Goal: Information Seeking & Learning: Learn about a topic

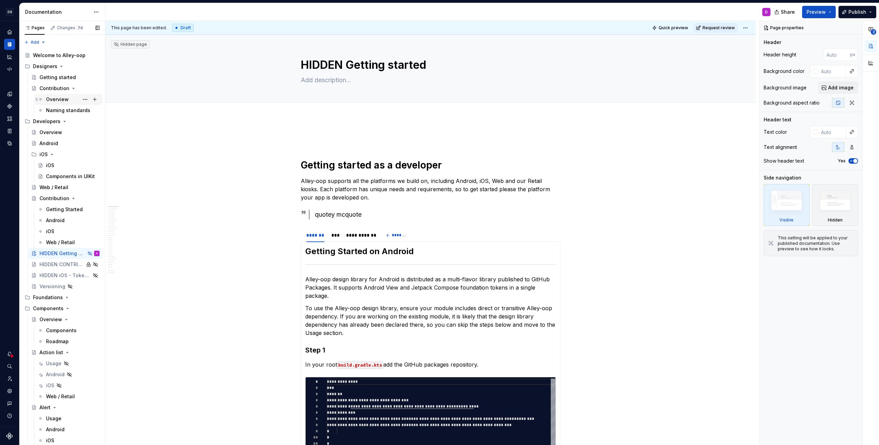
click at [51, 103] on div "Overview" at bounding box center [73, 99] width 54 height 10
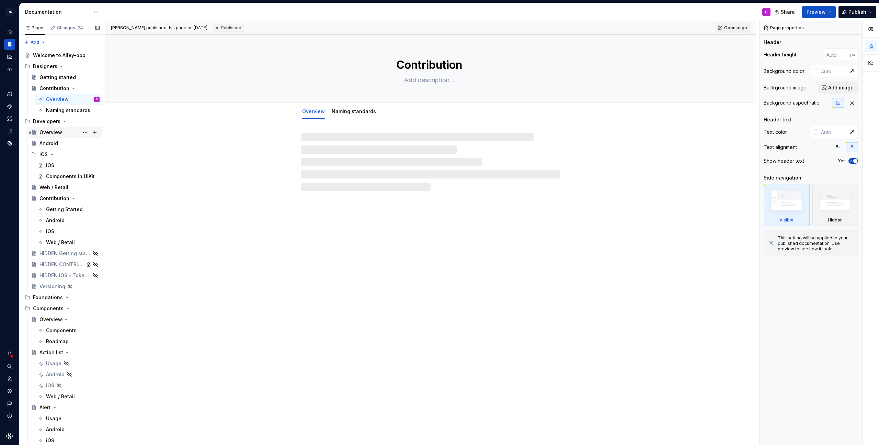
click at [49, 136] on div "Overview" at bounding box center [70, 132] width 60 height 10
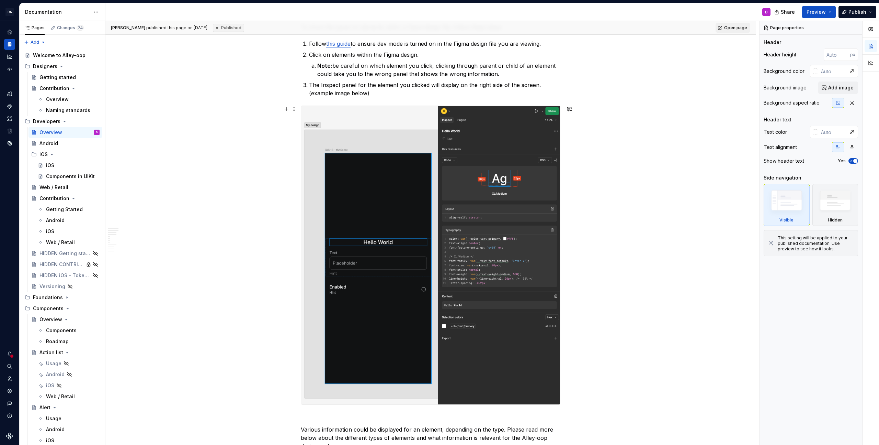
scroll to position [284, 0]
click at [497, 207] on img at bounding box center [430, 254] width 259 height 298
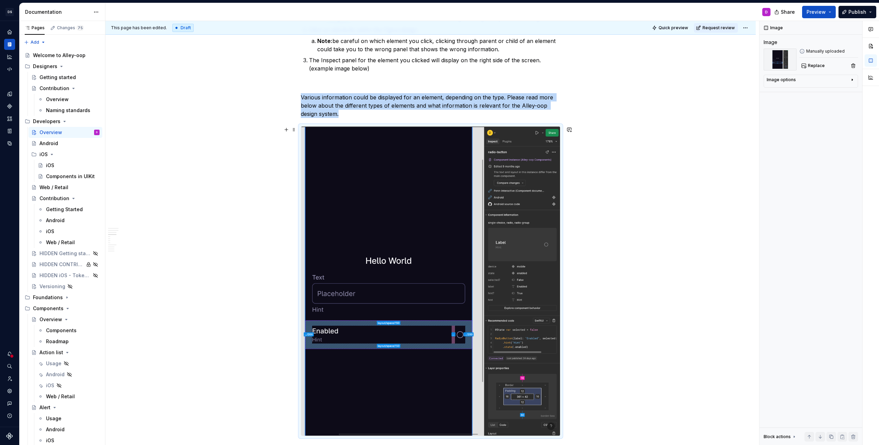
scroll to position [303, 0]
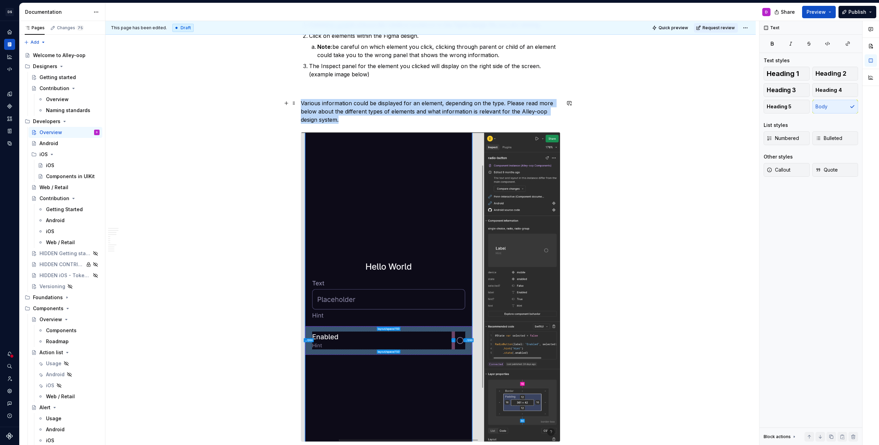
click at [396, 113] on p "Various information could be displayed for an element, depending on the type. P…" at bounding box center [431, 111] width 260 height 25
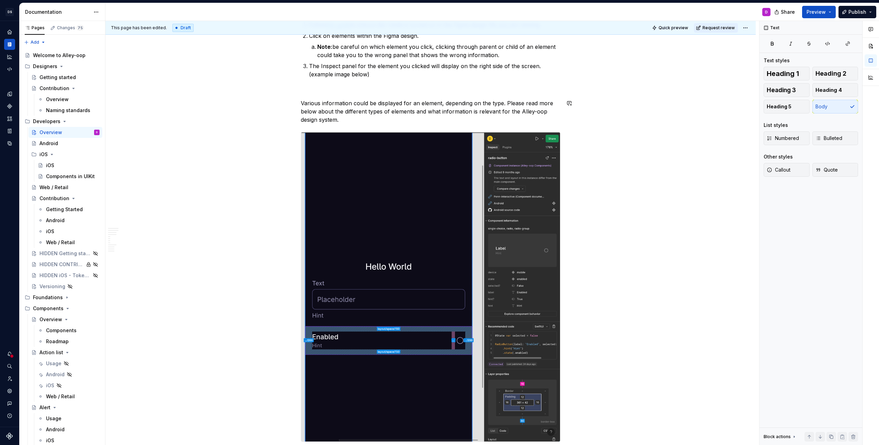
click at [370, 93] on p at bounding box center [431, 91] width 260 height 8
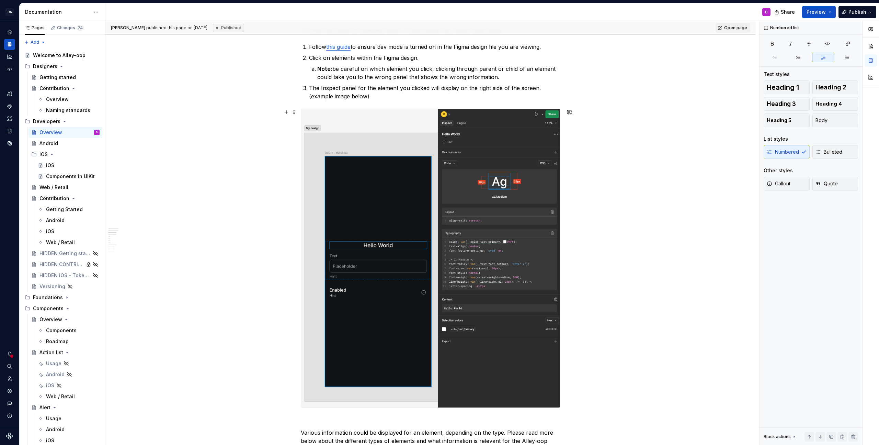
scroll to position [248, 0]
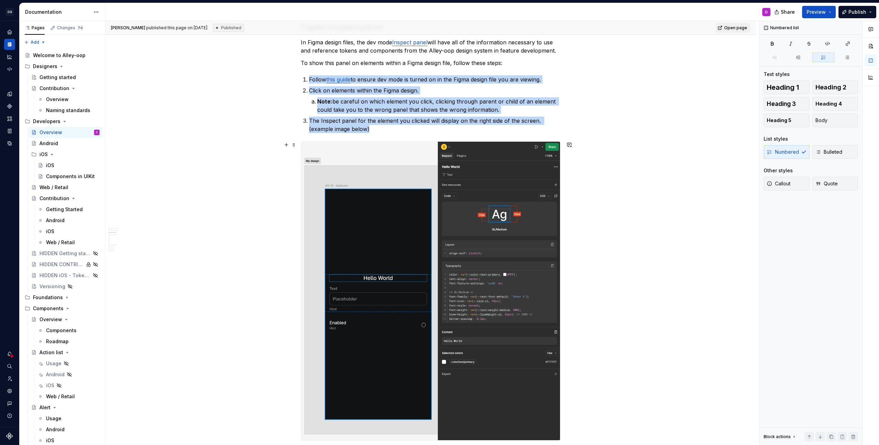
click at [429, 167] on img at bounding box center [430, 291] width 259 height 298
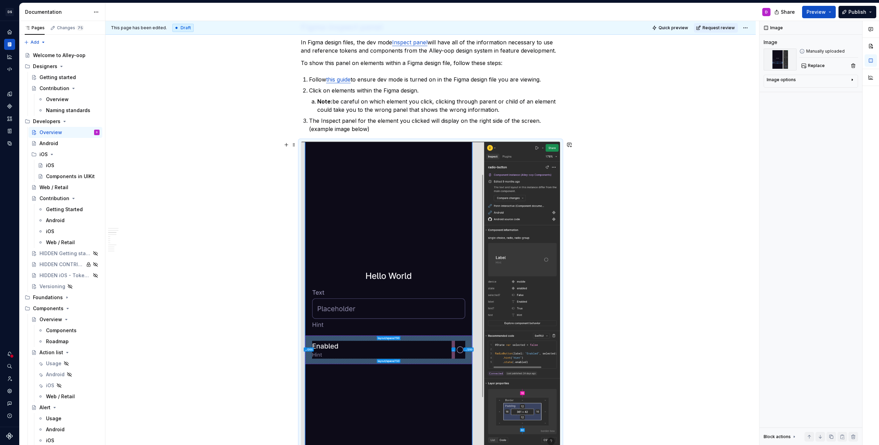
click at [413, 128] on p "The Inspect panel for the element you clicked will display on the right side of…" at bounding box center [434, 124] width 251 height 16
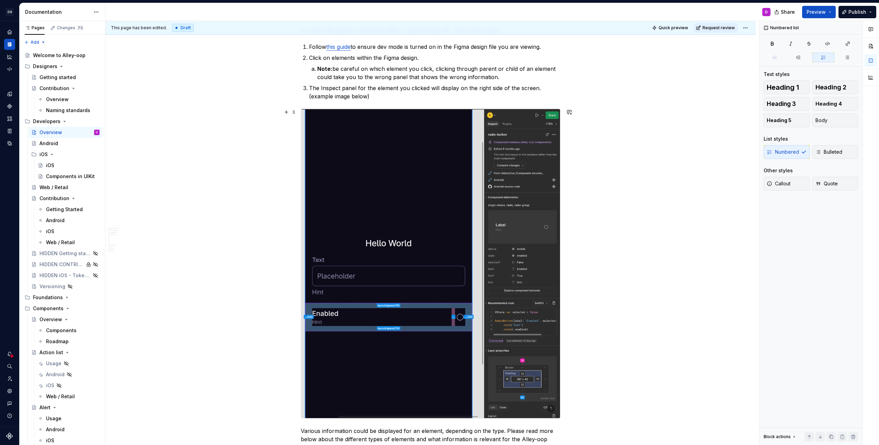
scroll to position [278, 0]
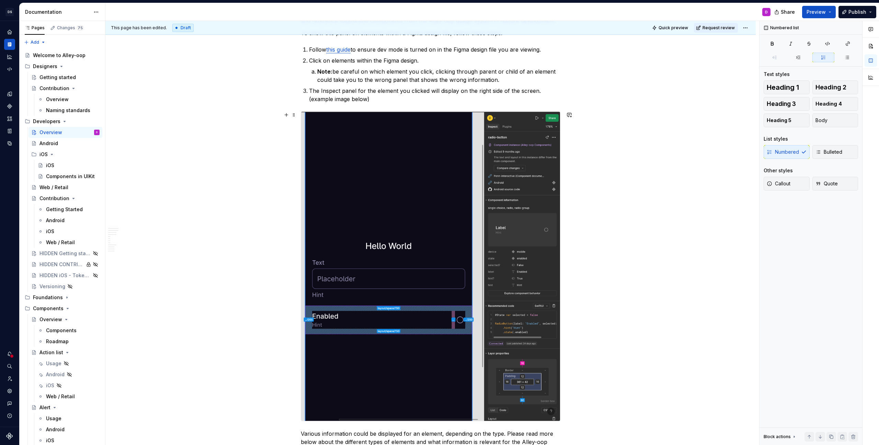
click at [413, 201] on img at bounding box center [430, 266] width 259 height 309
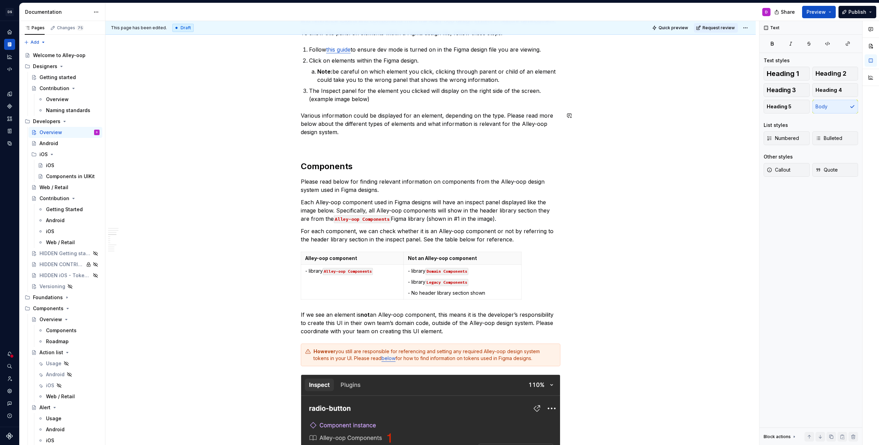
click at [403, 101] on p "The Inspect panel for the element you clicked will display on the right side of…" at bounding box center [434, 95] width 251 height 16
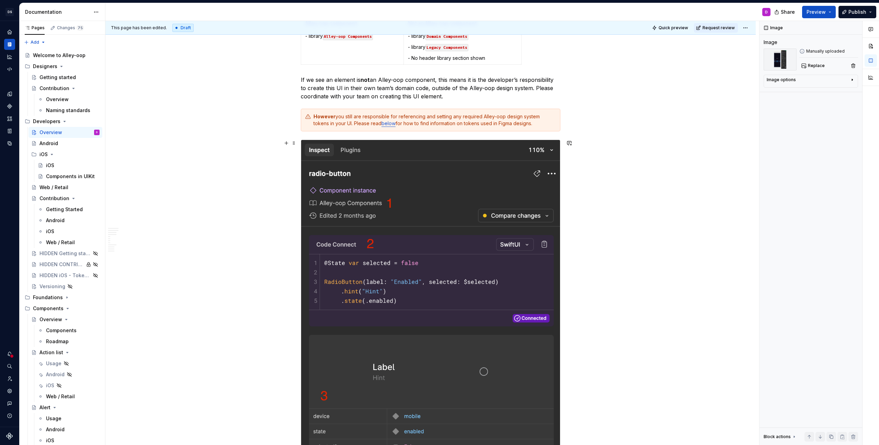
scroll to position [932, 0]
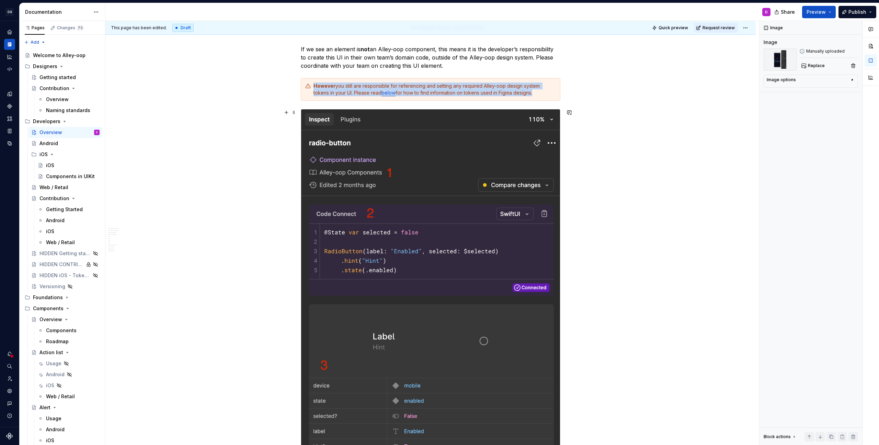
click at [420, 351] on img at bounding box center [430, 326] width 259 height 435
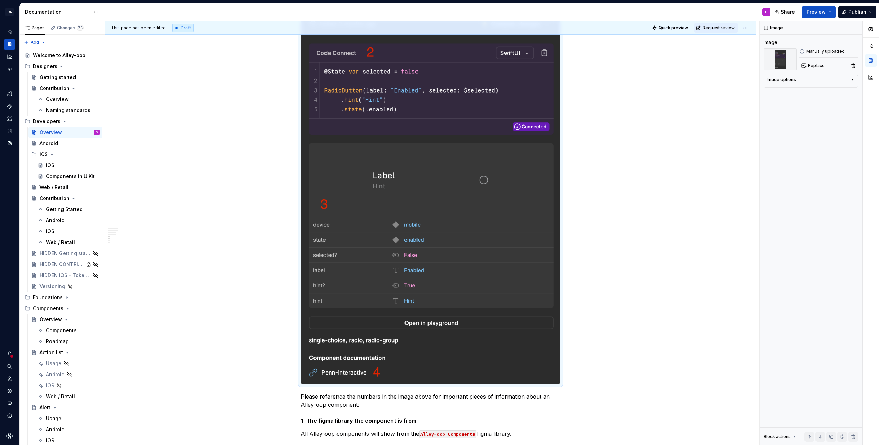
scroll to position [1096, 0]
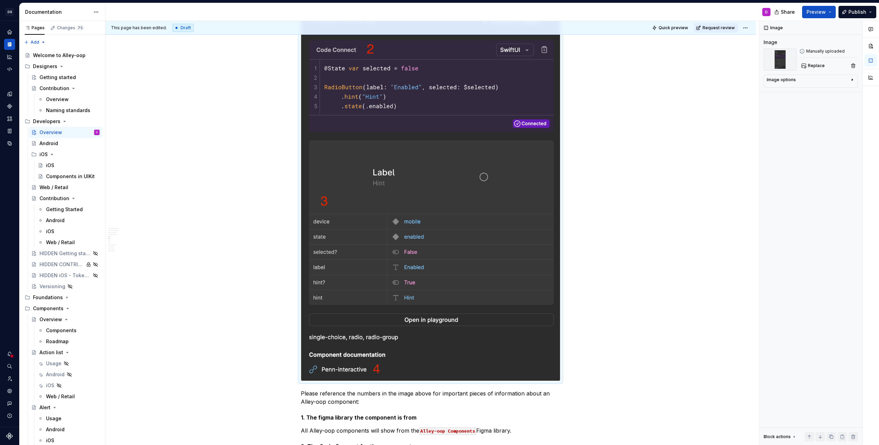
click at [416, 260] on img at bounding box center [430, 162] width 259 height 435
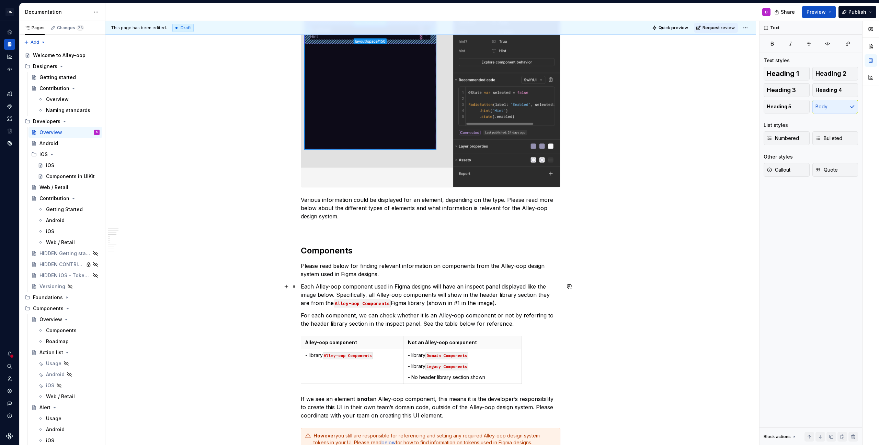
scroll to position [585, 0]
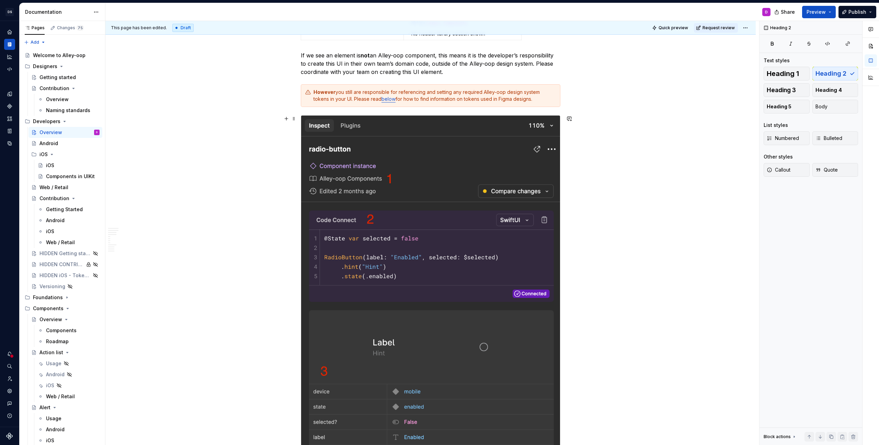
scroll to position [557, 0]
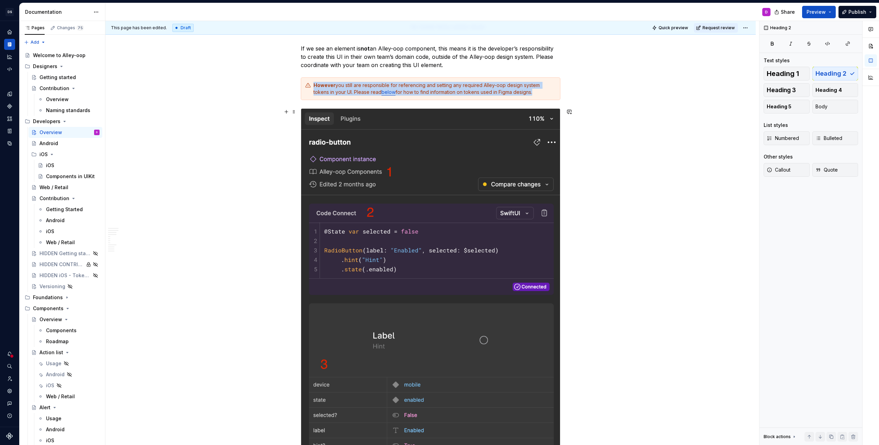
click at [391, 232] on img at bounding box center [430, 326] width 259 height 435
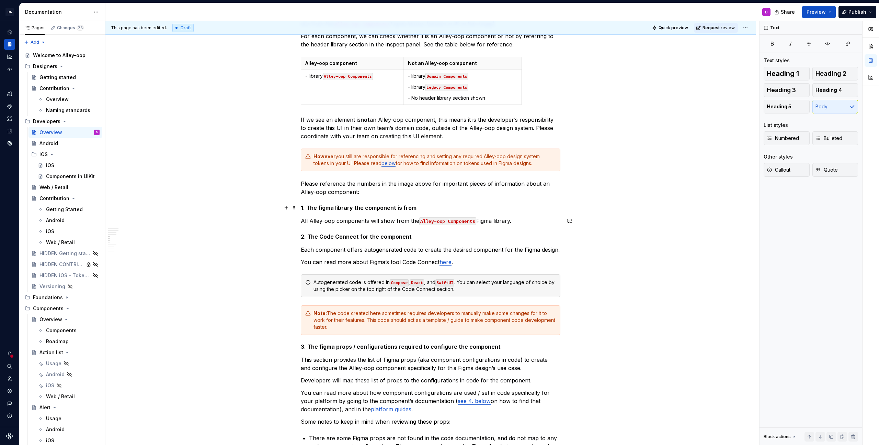
scroll to position [487, 0]
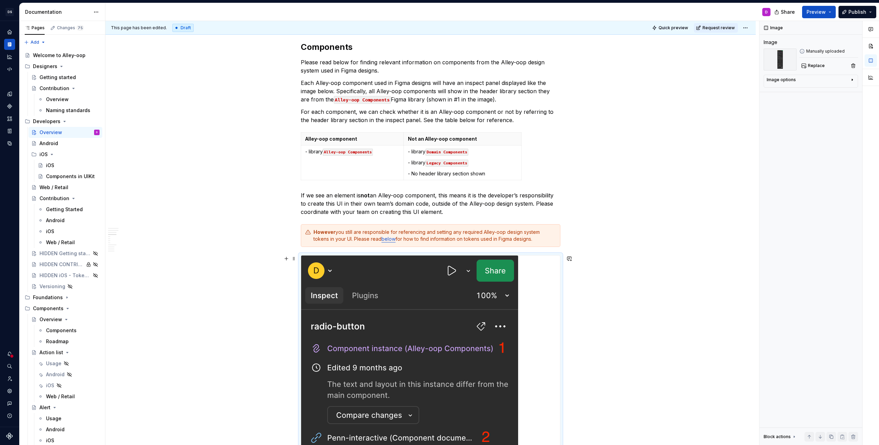
scroll to position [412, 0]
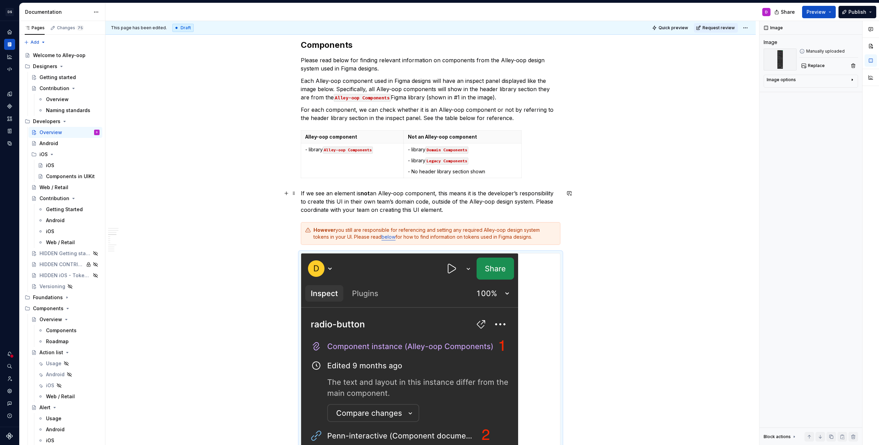
click at [534, 198] on p "If we see an element is not an Alley-oop component, this means it is the develo…" at bounding box center [431, 201] width 260 height 25
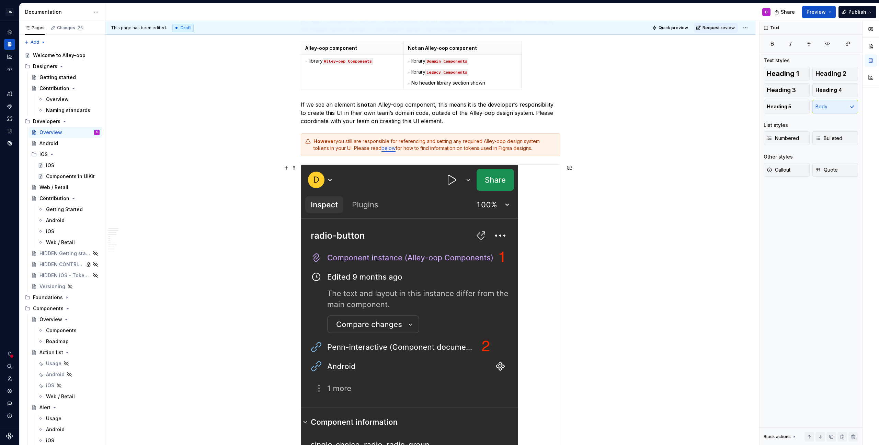
scroll to position [529, 0]
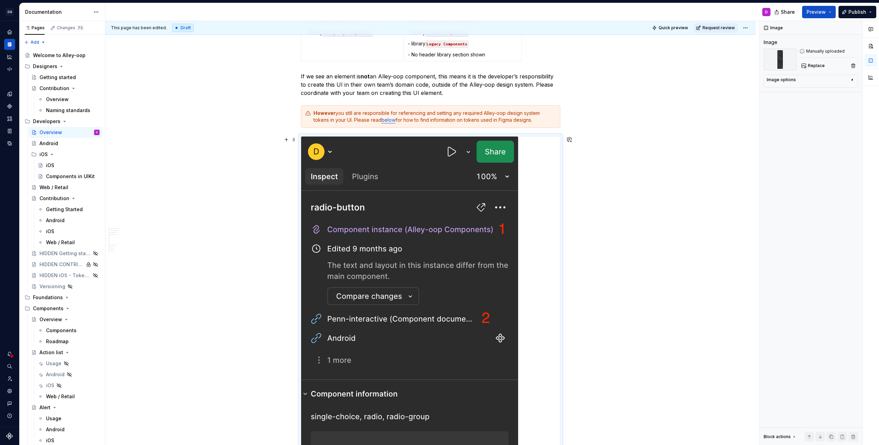
drag, startPoint x: 565, startPoint y: 257, endPoint x: 555, endPoint y: 257, distance: 10.0
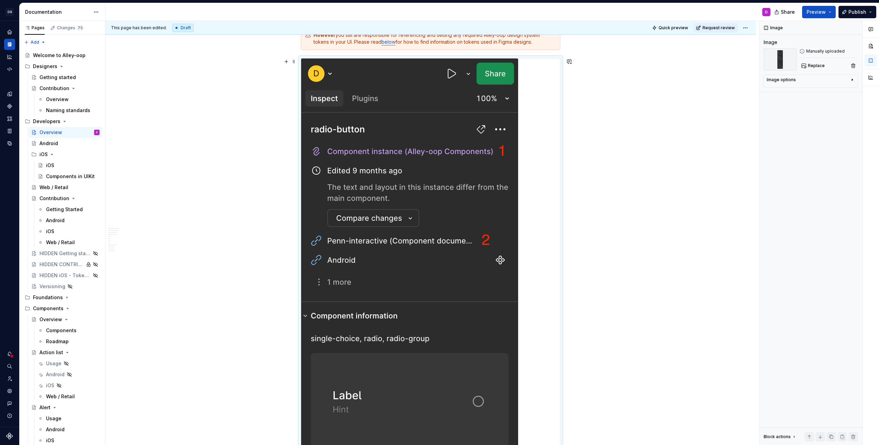
scroll to position [680, 0]
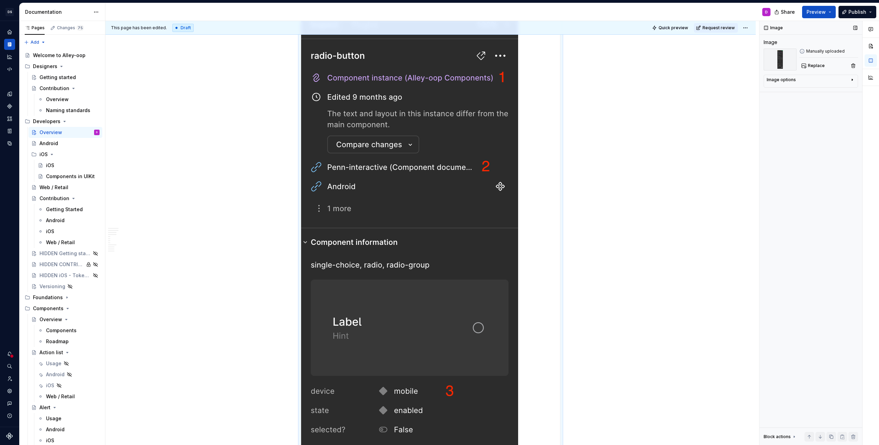
click at [800, 85] on div "Image options" at bounding box center [808, 81] width 83 height 8
click at [836, 90] on icon "button" at bounding box center [835, 89] width 5 height 5
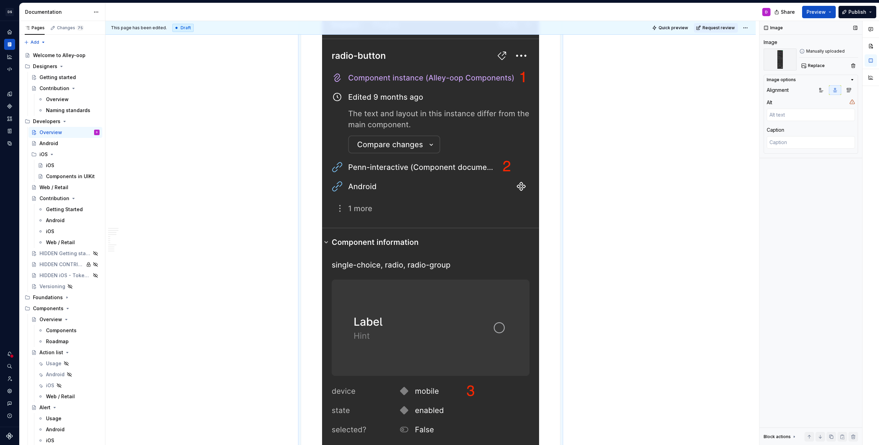
scroll to position [644, 0]
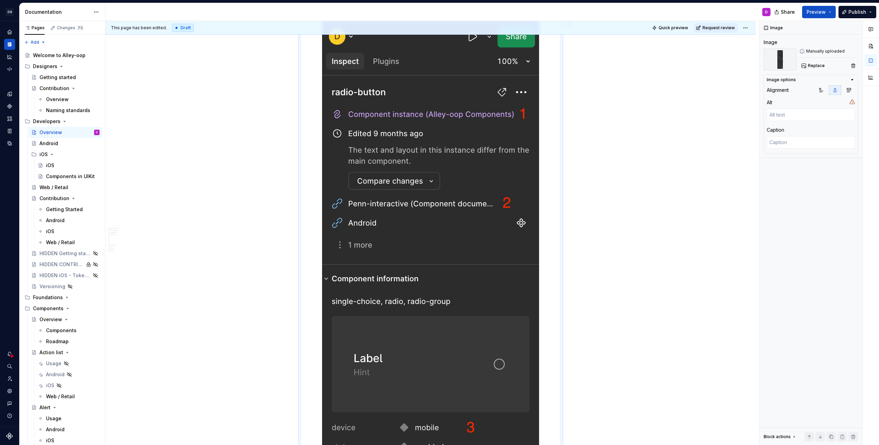
type textarea "*"
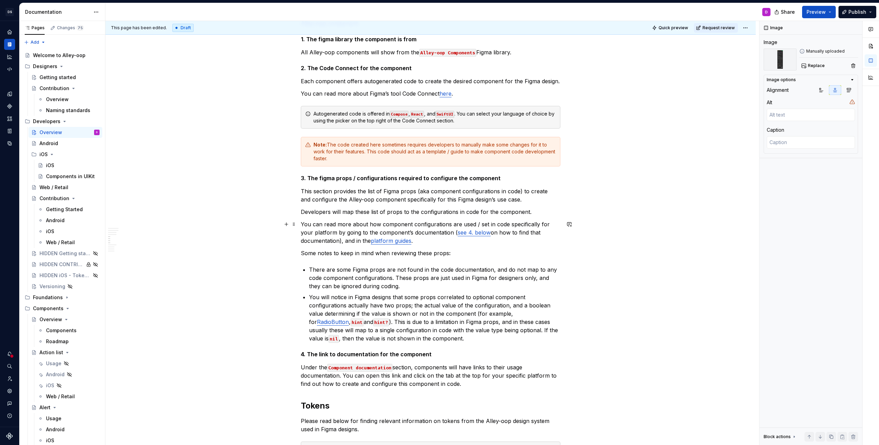
scroll to position [1440, 0]
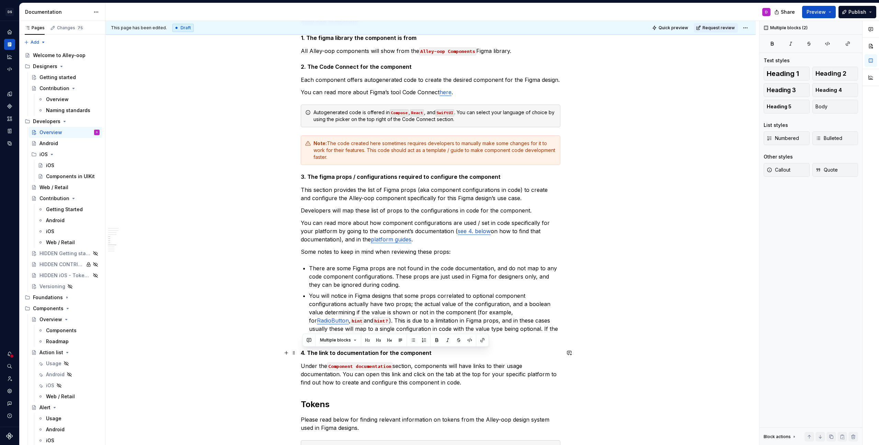
drag, startPoint x: 467, startPoint y: 385, endPoint x: 261, endPoint y: 352, distance: 208.9
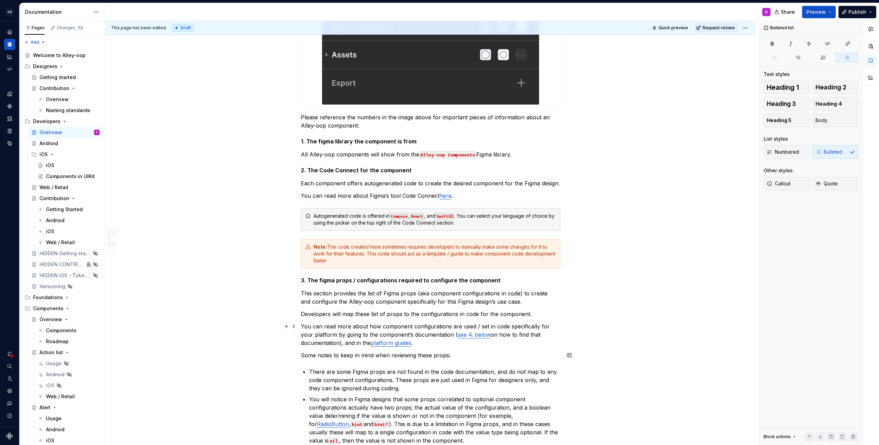
scroll to position [1206, 0]
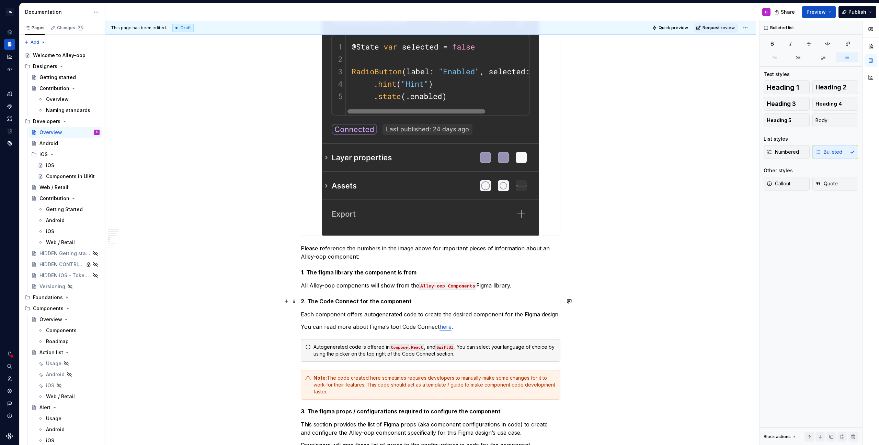
click at [304, 301] on h5 "2. The Code Connect for the component" at bounding box center [431, 301] width 260 height 7
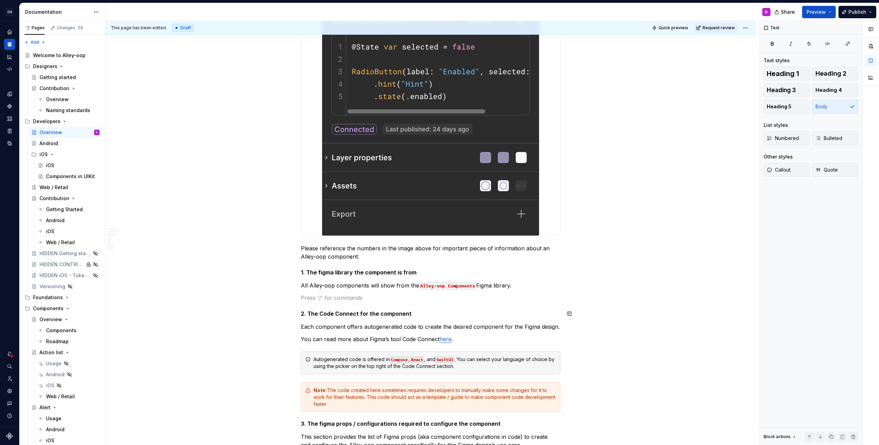
paste div
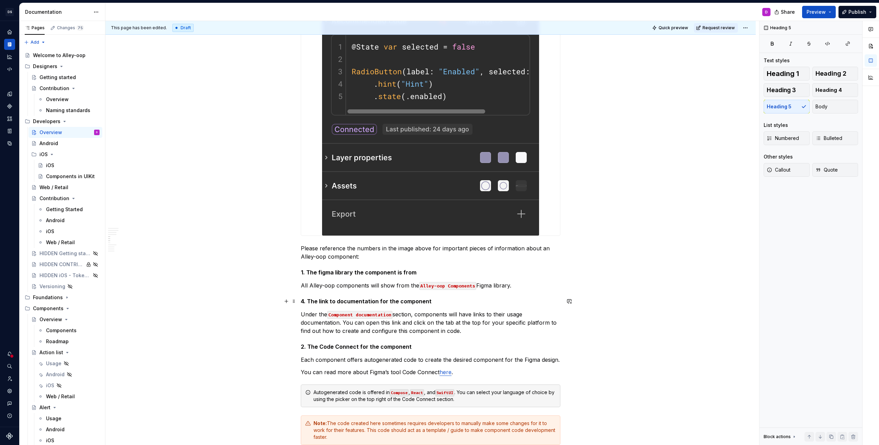
click at [305, 302] on h5 "4. The link to documentation for the component" at bounding box center [431, 301] width 260 height 7
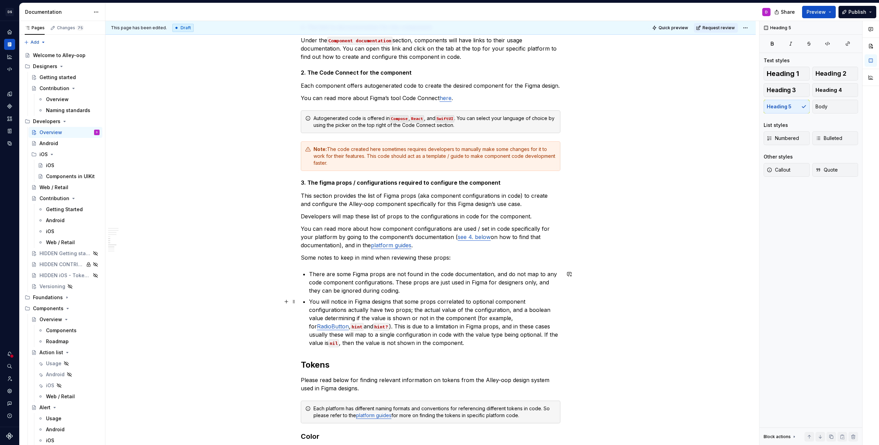
scroll to position [1480, 0]
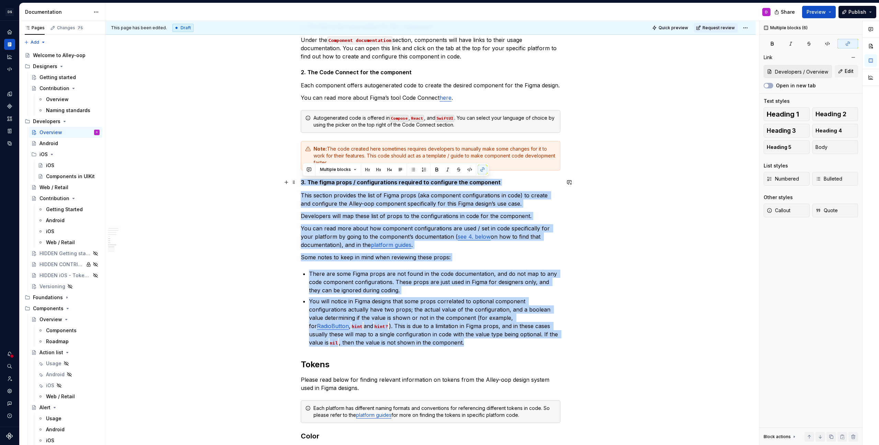
drag, startPoint x: 432, startPoint y: 346, endPoint x: 276, endPoint y: 180, distance: 227.7
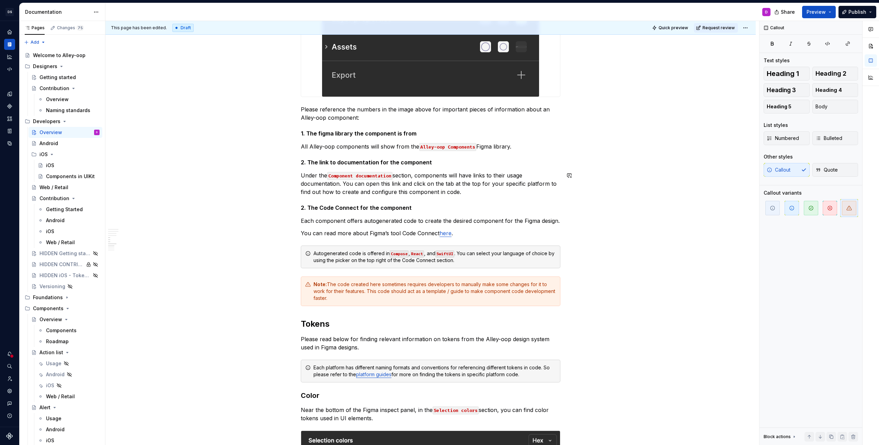
scroll to position [1301, 0]
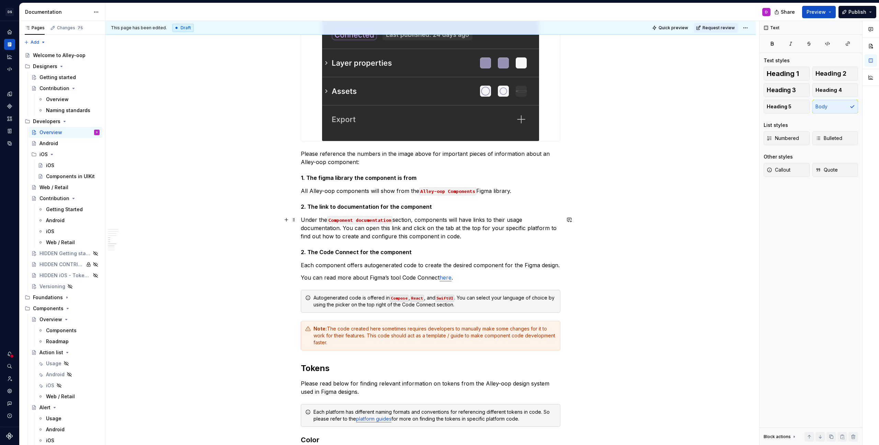
click at [473, 236] on p "Under the Component documentation section, components will have links to their …" at bounding box center [431, 227] width 260 height 25
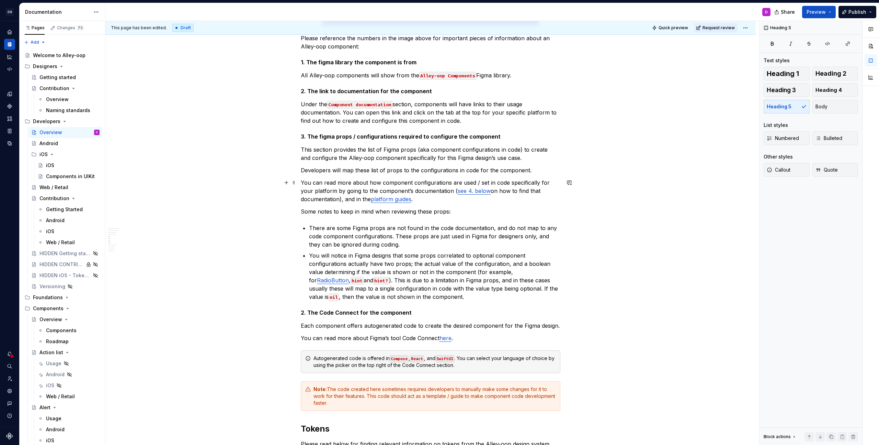
scroll to position [1457, 0]
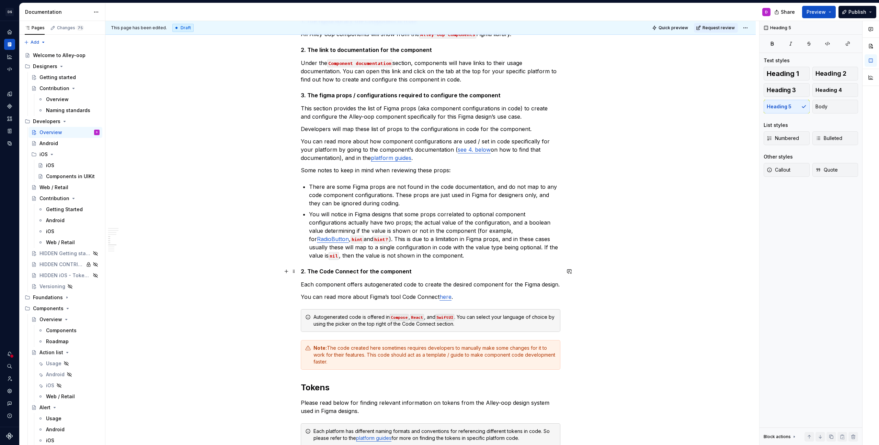
click at [306, 272] on h5 "2. The Code Connect for the component" at bounding box center [431, 271] width 260 height 7
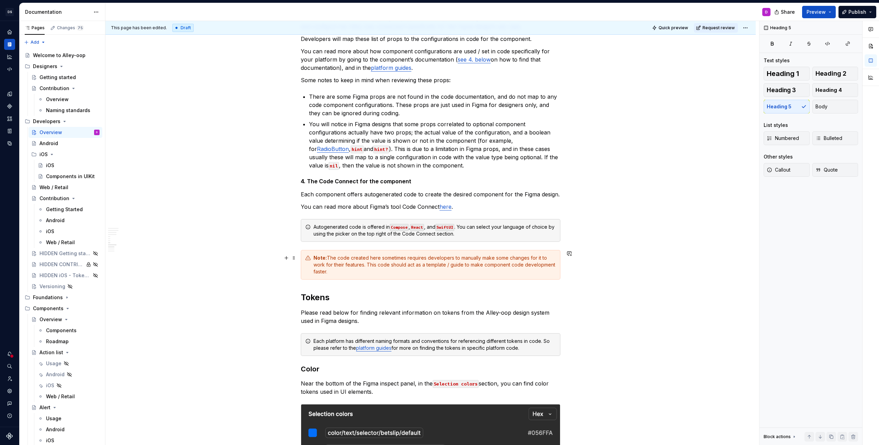
scroll to position [1631, 0]
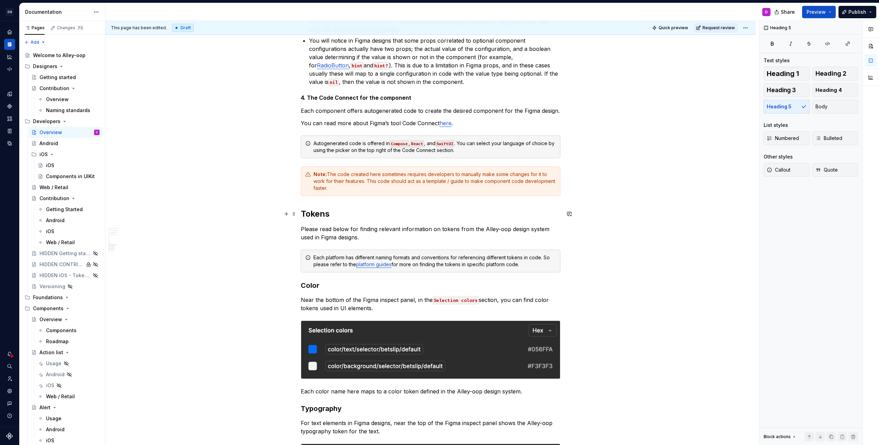
click at [303, 211] on h2 "Tokens" at bounding box center [431, 213] width 260 height 11
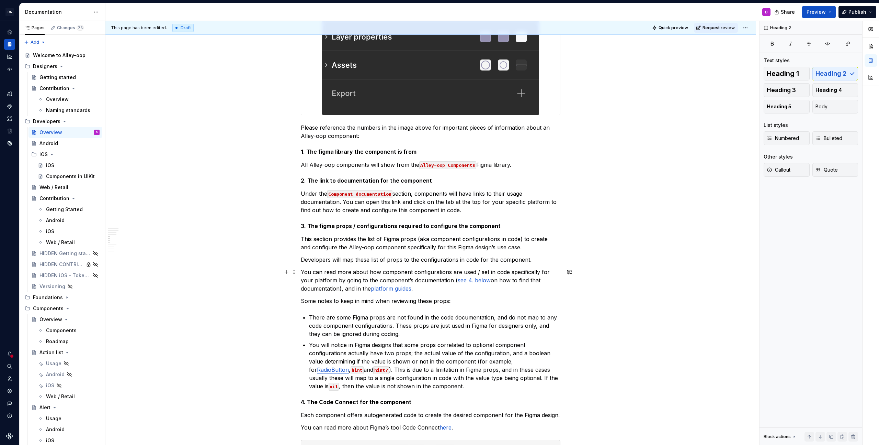
scroll to position [1321, 0]
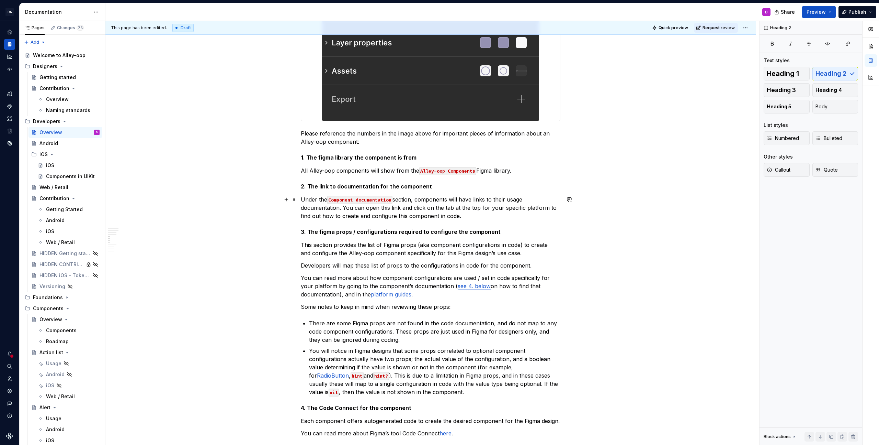
click at [413, 200] on p "Under the Component documentation section, components will have links to their …" at bounding box center [431, 207] width 260 height 25
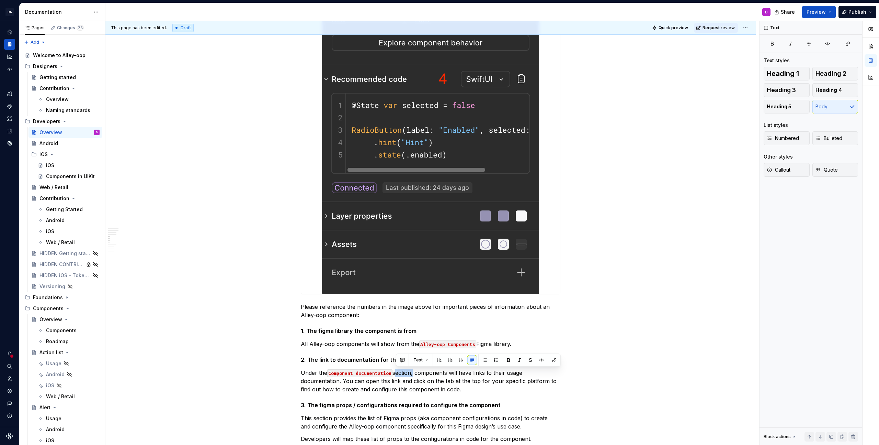
scroll to position [1314, 0]
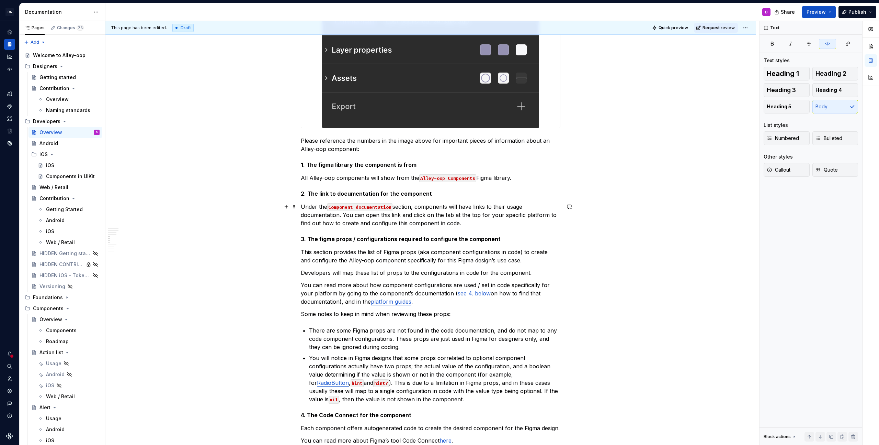
click at [392, 206] on code "Component documentation" at bounding box center [359, 207] width 65 height 8
click at [393, 207] on code "Component documentation" at bounding box center [359, 207] width 65 height 8
click at [332, 207] on code "Component documentation" at bounding box center [359, 207] width 65 height 8
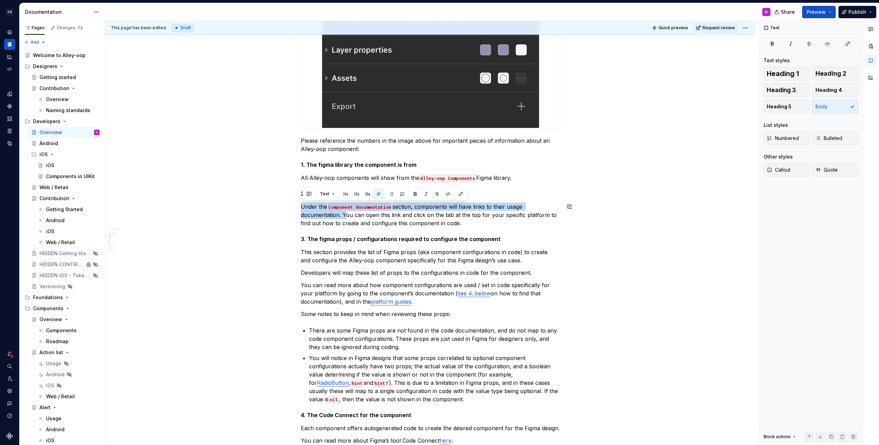
drag, startPoint x: 346, startPoint y: 215, endPoint x: 293, endPoint y: 200, distance: 54.8
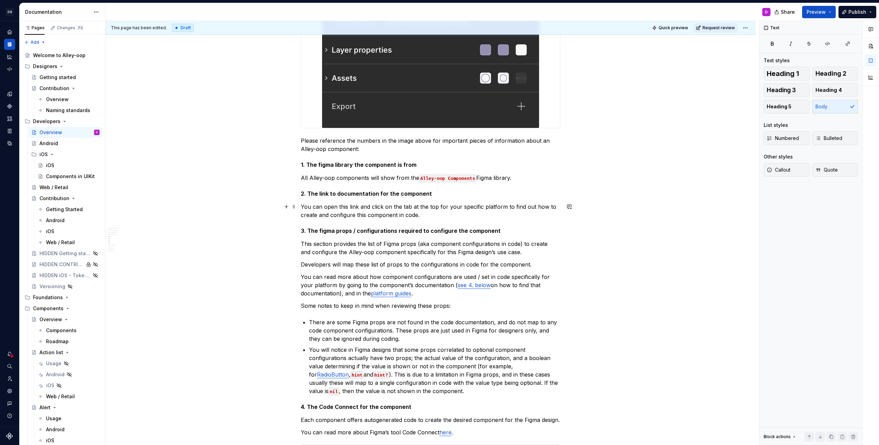
click at [345, 207] on p "You can open this link and click on the tab at the top for your specific platfo…" at bounding box center [431, 210] width 260 height 16
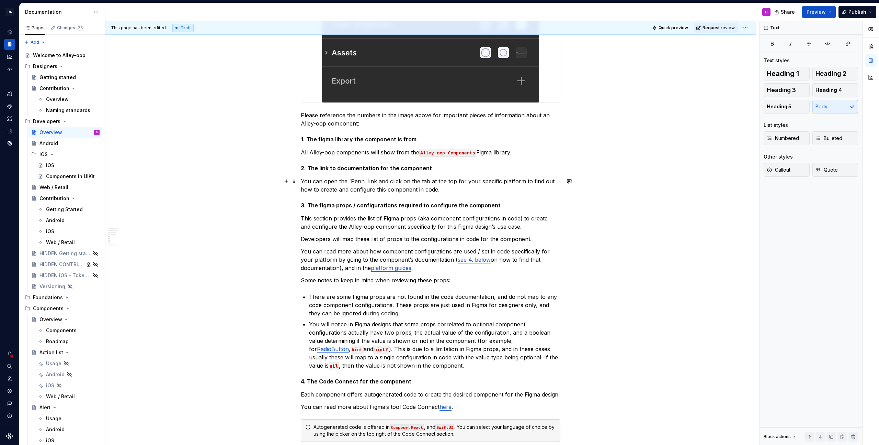
scroll to position [1340, 0]
click at [400, 181] on code "Penn-interactive (component documentation)" at bounding box center [406, 181] width 117 height 8
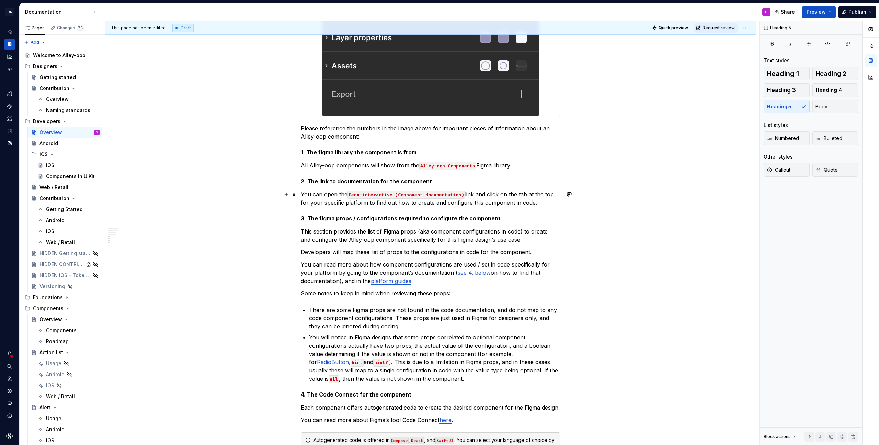
scroll to position [1326, 0]
click at [521, 204] on p "You can open the Penn-interactive (Component documentation) link and click on t…" at bounding box center [431, 198] width 260 height 16
click at [519, 201] on p "You can open the Penn-interactive (Component documentation) link and click on t…" at bounding box center [431, 198] width 260 height 16
click at [518, 194] on p "You can open the Penn-interactive (Component documentation) link and click on t…" at bounding box center [431, 198] width 260 height 16
click at [490, 193] on p "You can open the Penn-interactive (Component documentation) link and click on t…" at bounding box center [431, 198] width 260 height 16
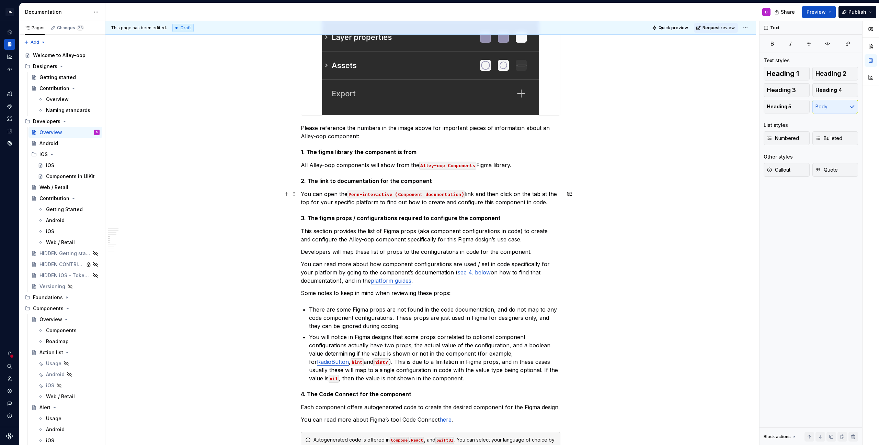
click at [310, 201] on p "You can open the Penn-interactive (Component documentation) link and then click…" at bounding box center [431, 198] width 260 height 16
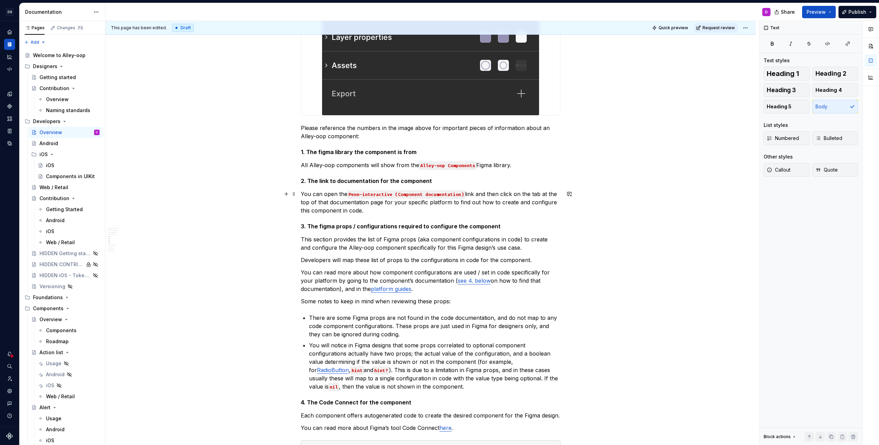
click at [382, 211] on p "You can open the Penn-interactive (Component documentation) link and then click…" at bounding box center [431, 202] width 260 height 25
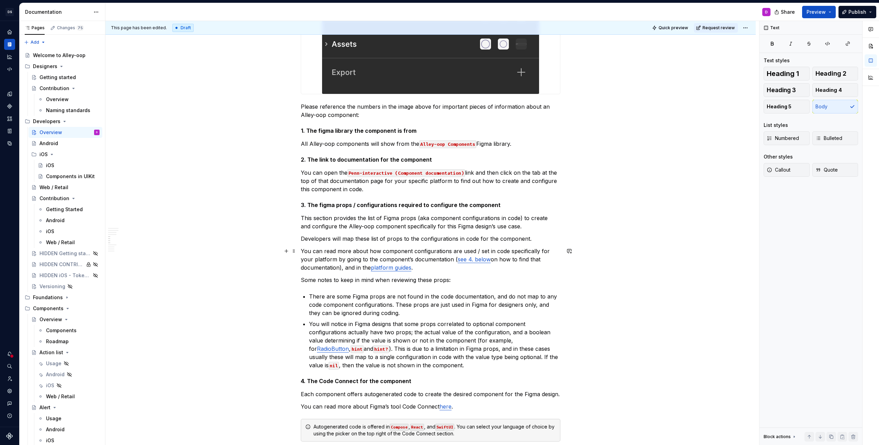
scroll to position [1368, 0]
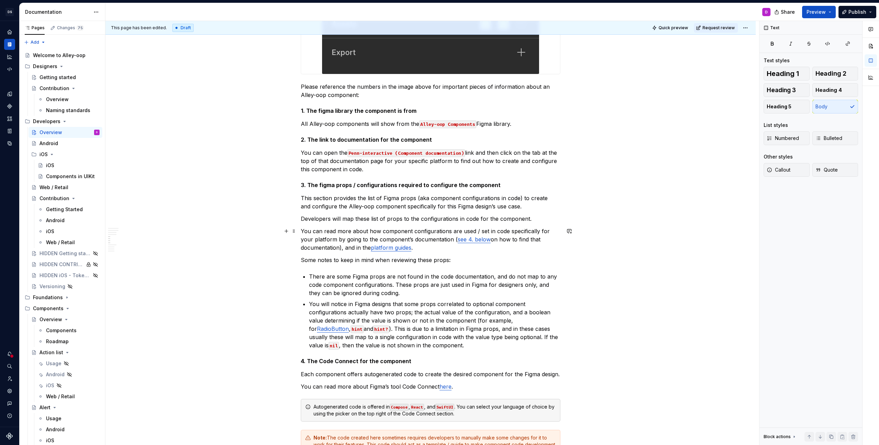
click at [471, 237] on link "see 4. below" at bounding box center [474, 239] width 33 height 7
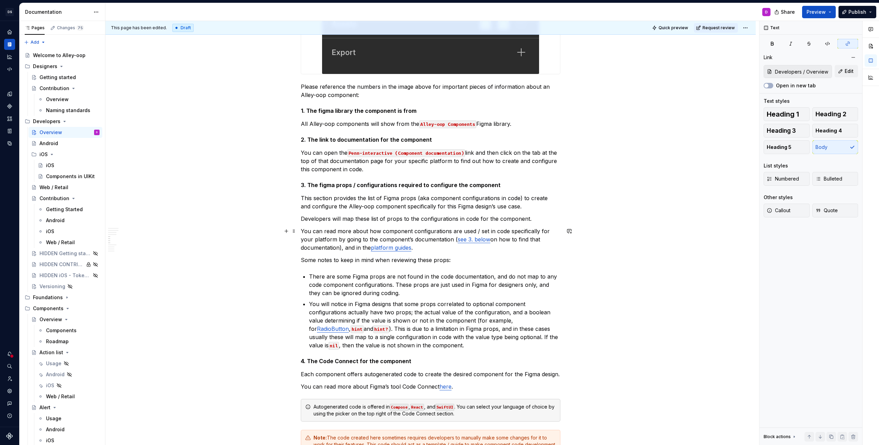
click at [472, 239] on link "see 3. below" at bounding box center [474, 239] width 33 height 7
click at [469, 240] on link "see 3. below" at bounding box center [474, 239] width 33 height 7
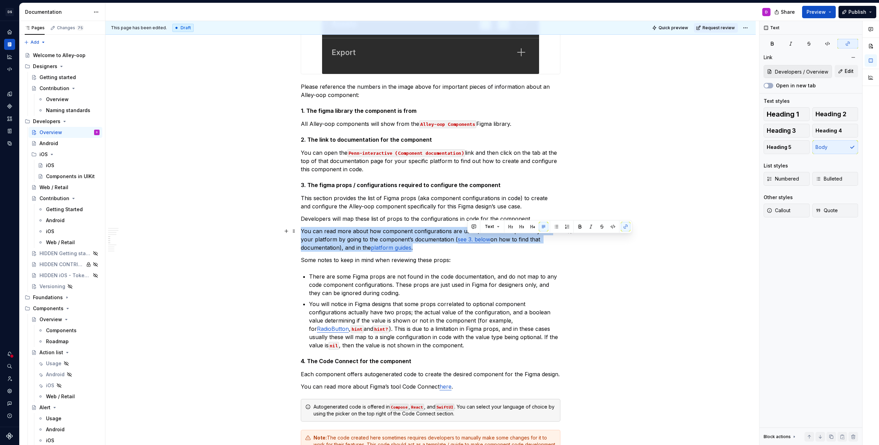
click at [469, 240] on link "see 3. below" at bounding box center [474, 239] width 33 height 7
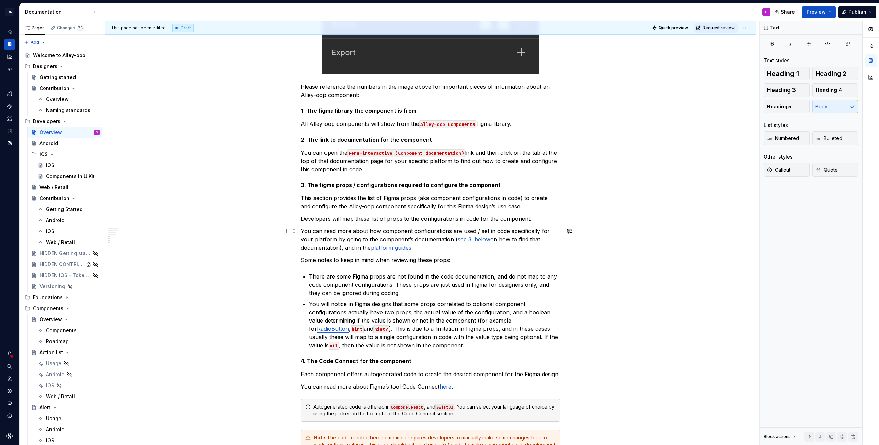
click at [470, 240] on link "see 3. below" at bounding box center [474, 239] width 33 height 7
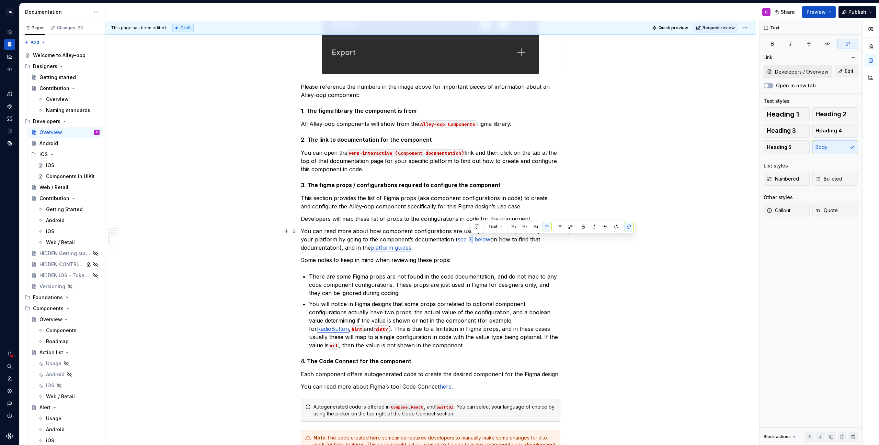
click at [627, 227] on button "button" at bounding box center [630, 227] width 10 height 10
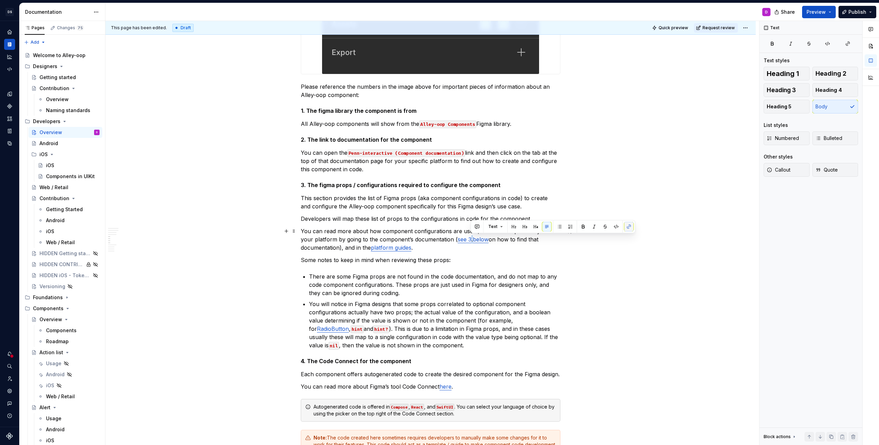
click at [628, 228] on button "button" at bounding box center [630, 227] width 10 height 10
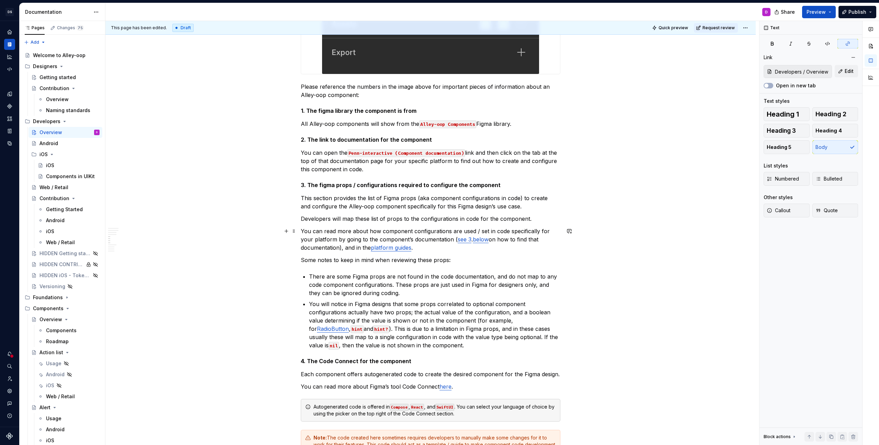
click at [487, 240] on link "below" at bounding box center [481, 239] width 16 height 7
drag, startPoint x: 489, startPoint y: 240, endPoint x: 457, endPoint y: 240, distance: 32.3
click at [457, 240] on p "You can read more about how component configurations are used / set in code spe…" at bounding box center [431, 239] width 260 height 25
click at [615, 229] on button "button" at bounding box center [615, 227] width 10 height 10
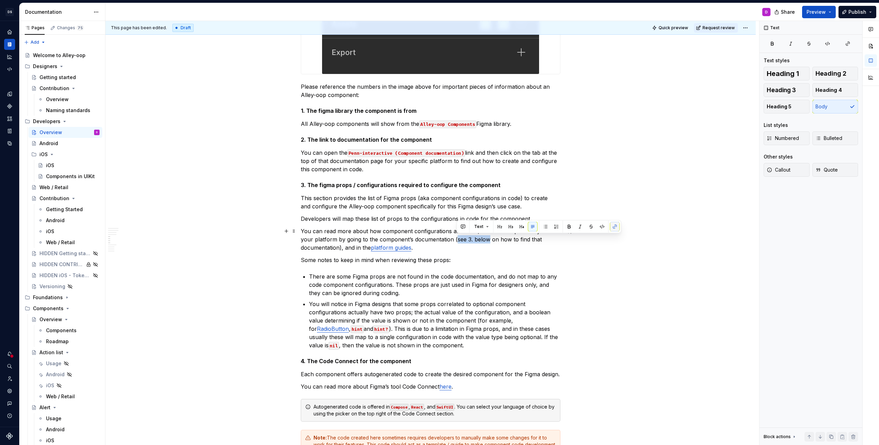
click at [616, 227] on button "button" at bounding box center [615, 227] width 10 height 10
drag, startPoint x: 490, startPoint y: 238, endPoint x: 479, endPoint y: 238, distance: 10.7
click at [479, 238] on p "You can read more about how component configurations are used / set in code spe…" at bounding box center [431, 239] width 260 height 25
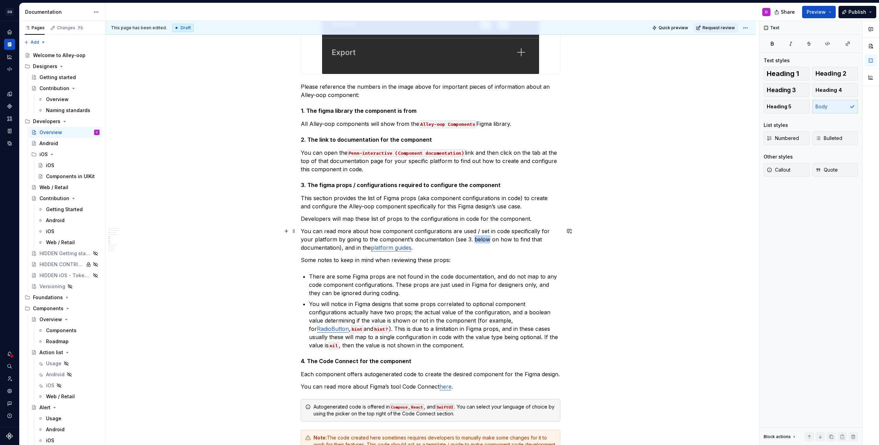
click at [479, 238] on p "You can read more about how component configurations are used / set in code spe…" at bounding box center [431, 239] width 260 height 25
click at [469, 239] on p "You can read more about how component configurations are used / set in code spe…" at bounding box center [431, 239] width 260 height 25
click at [481, 239] on p "You can read more about how component configurations are used / set in code spe…" at bounding box center [431, 239] width 260 height 25
click at [461, 249] on p "You can read more about how component configurations are used / set in code spe…" at bounding box center [431, 239] width 260 height 25
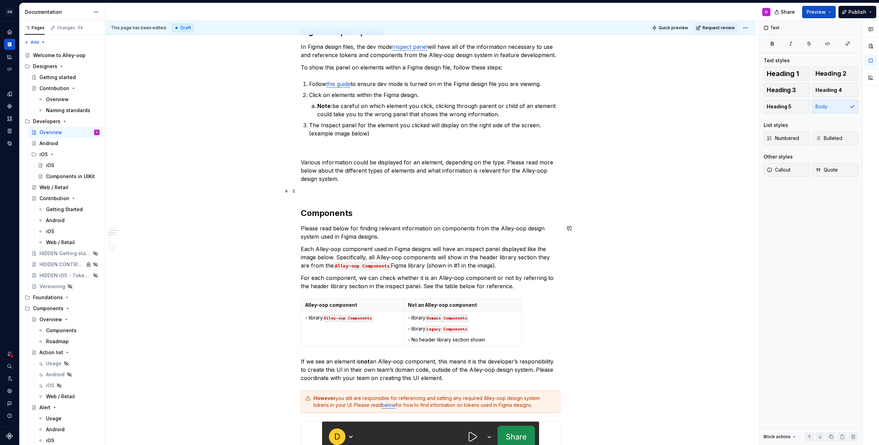
scroll to position [94, 0]
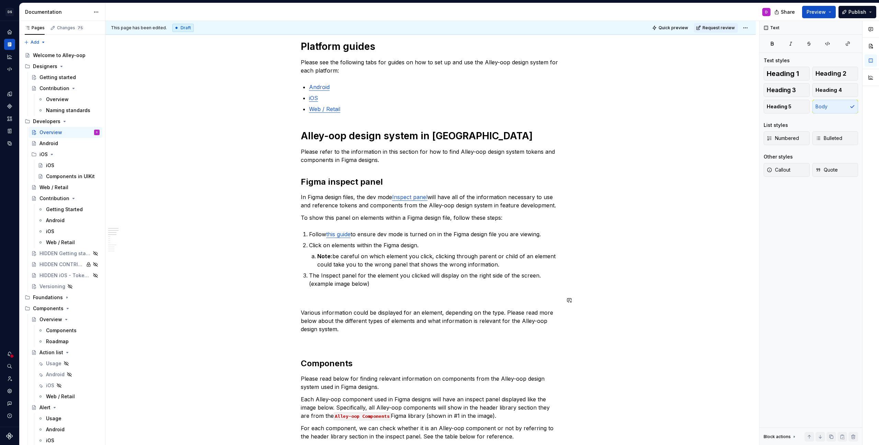
click at [416, 303] on p at bounding box center [431, 300] width 260 height 8
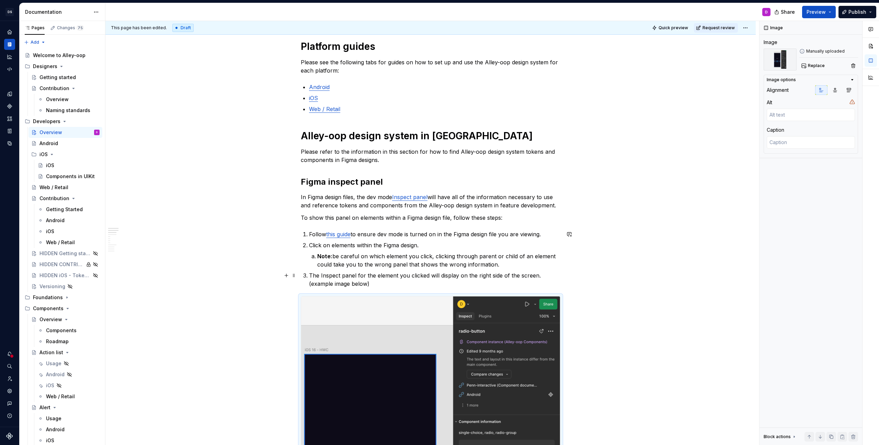
click at [441, 275] on p "The Inspect panel for the element you clicked will display on the right side of…" at bounding box center [434, 279] width 251 height 16
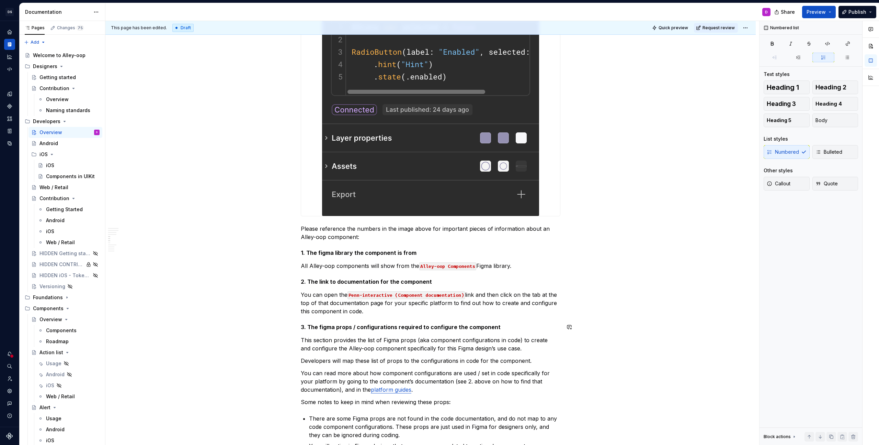
scroll to position [1624, 0]
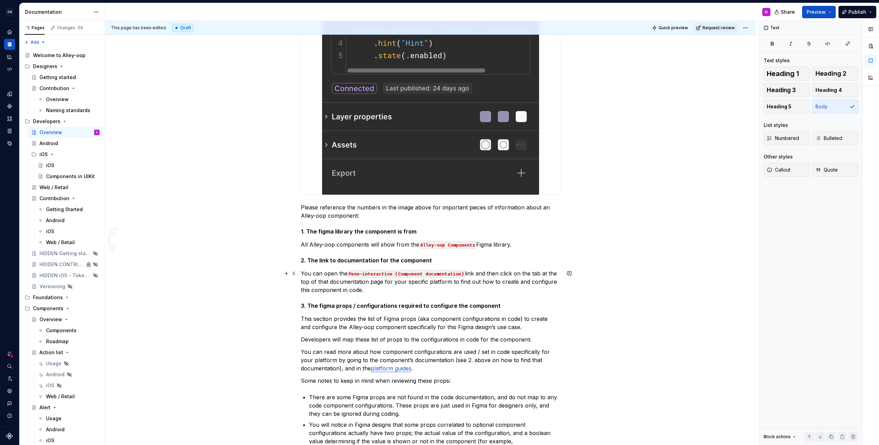
click at [328, 272] on p "You can open the Penn-interactive (Component documentation) link and then click…" at bounding box center [431, 281] width 260 height 25
click at [397, 293] on p "You can click and open the Penn-interactive (Component documentation) link and …" at bounding box center [431, 281] width 260 height 25
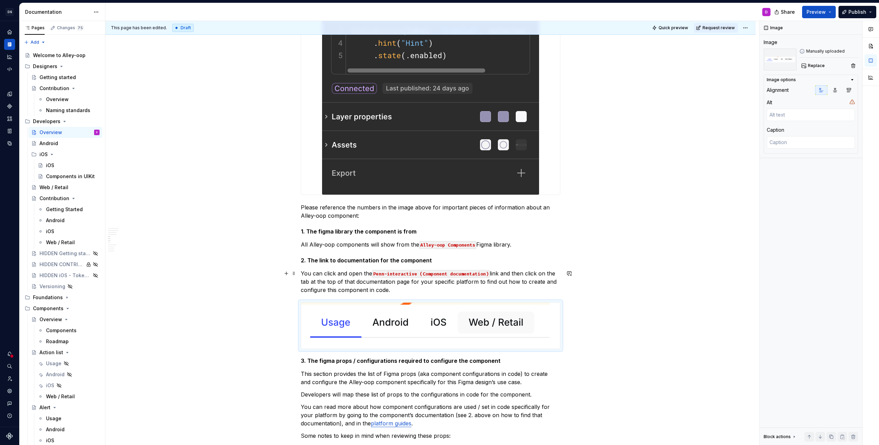
click at [525, 291] on p "You can click and open the Penn-interactive (Component documentation) link and …" at bounding box center [431, 281] width 260 height 25
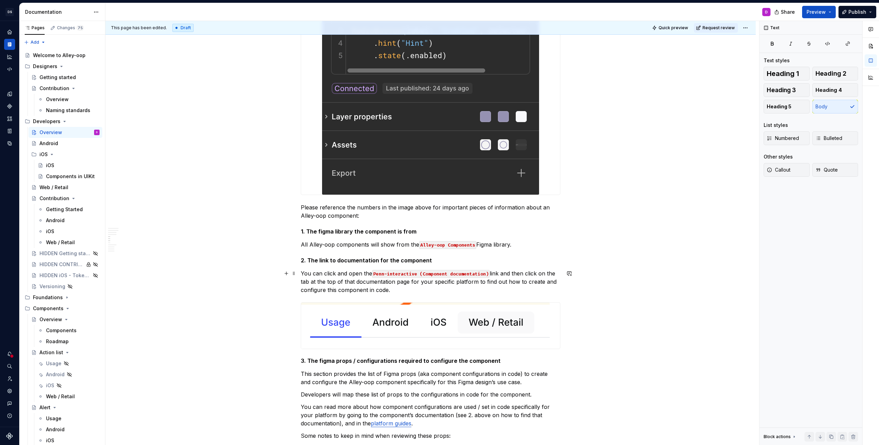
click at [509, 275] on p "You can click and open the Penn-interactive (Component documentation) link and …" at bounding box center [431, 281] width 260 height 25
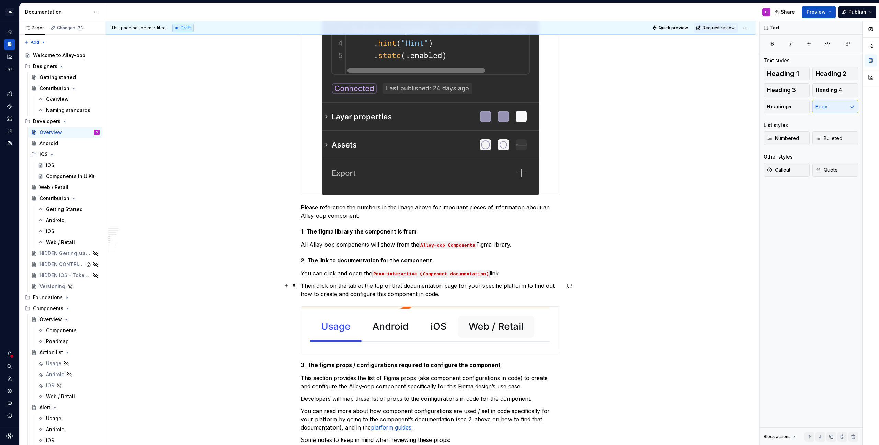
click at [479, 293] on p "Then click on the tab at the top of that documentation page for your specific p…" at bounding box center [431, 289] width 260 height 16
click at [501, 274] on p "You can click and open the Penn-interactive (Component documentation) link." at bounding box center [431, 273] width 260 height 8
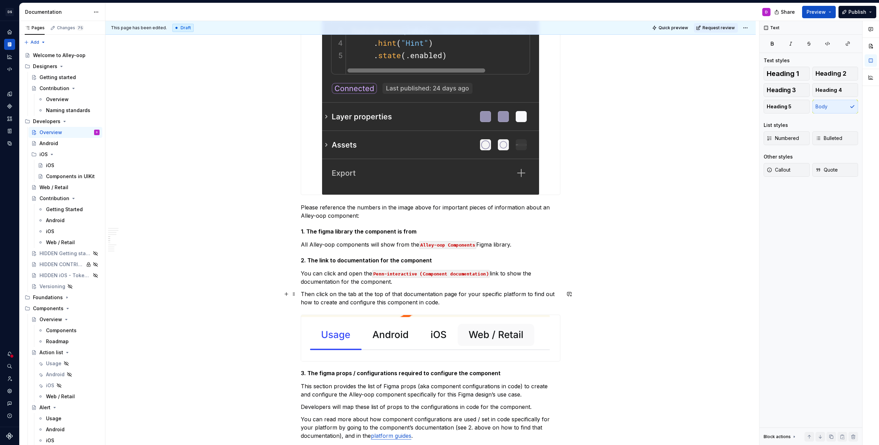
click at [476, 297] on p "Then click on the tab at the top of that documentation page for your specific p…" at bounding box center [431, 298] width 260 height 16
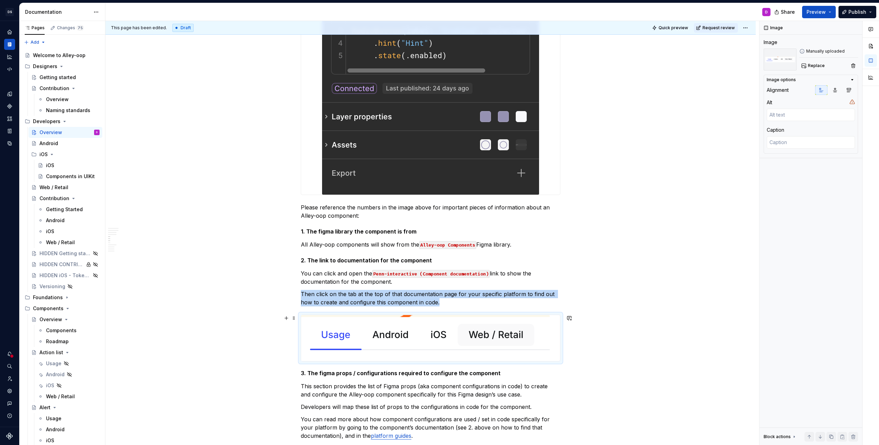
click at [457, 340] on img at bounding box center [425, 338] width 249 height 46
click at [465, 302] on p "Then click on the tab at the top of that documentation page for your specific p…" at bounding box center [431, 298] width 260 height 16
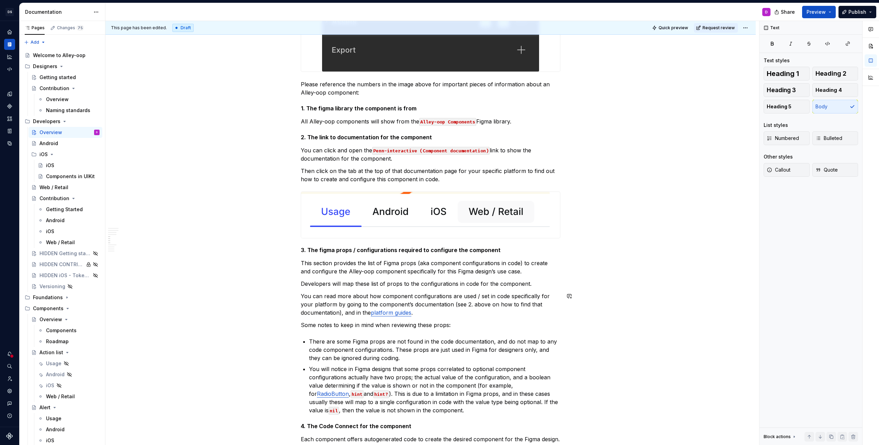
scroll to position [1752, 0]
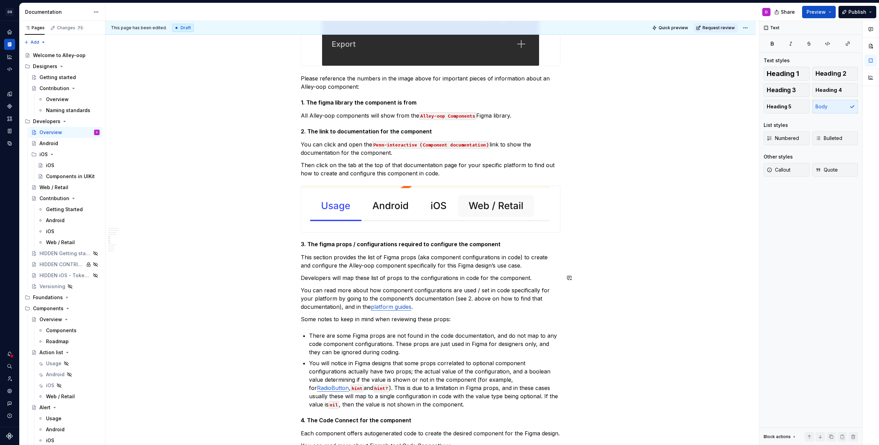
click at [440, 269] on p "This section provides the list of Figma props (aka component configurations in …" at bounding box center [431, 261] width 260 height 16
click at [464, 290] on p "You can read more about how component configurations are used / set in code spe…" at bounding box center [431, 298] width 260 height 25
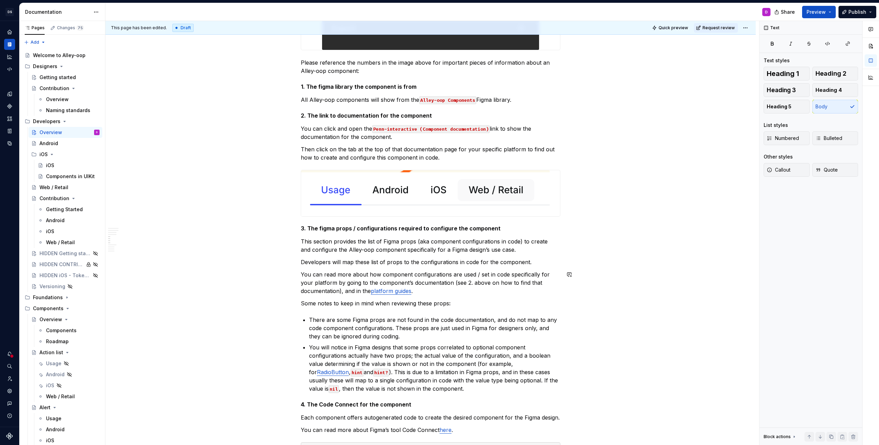
scroll to position [1769, 0]
click at [451, 284] on p "You can read more about how component configurations are used / set in code spe…" at bounding box center [431, 281] width 260 height 25
click at [452, 283] on p "You can read more about how component configurations are used / set in code spe…" at bounding box center [431, 281] width 260 height 25
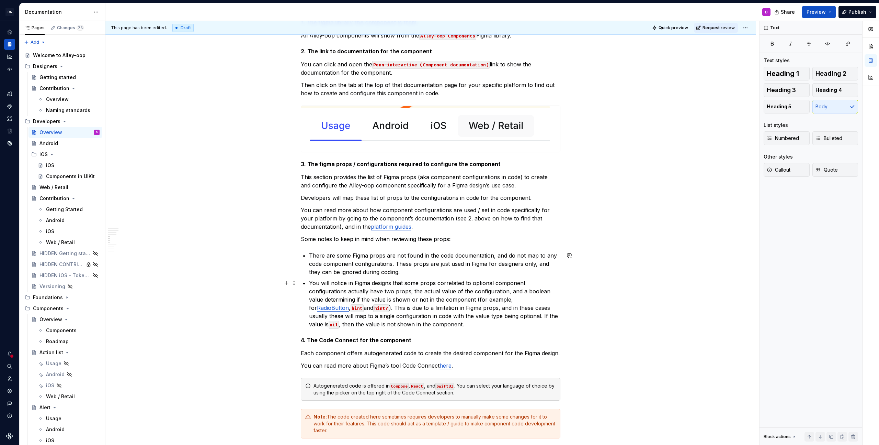
scroll to position [1833, 0]
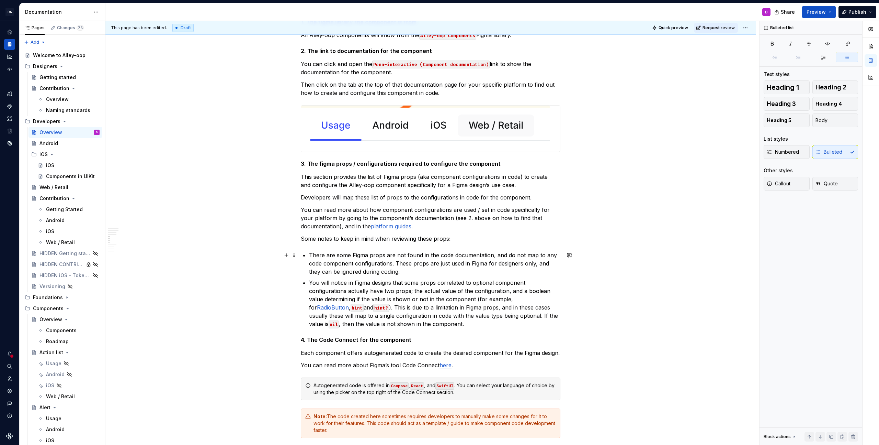
click at [439, 267] on p "There are some Figma props are not found in the code documentation, and do not …" at bounding box center [434, 263] width 251 height 25
click at [433, 273] on p "There are some Figma props are not found in the code documentation, and do not …" at bounding box center [434, 263] width 251 height 25
drag, startPoint x: 432, startPoint y: 273, endPoint x: 536, endPoint y: 266, distance: 104.3
click at [536, 266] on p "There are some Figma props are not found in the code documentation, and do not …" at bounding box center [434, 263] width 251 height 25
click at [397, 264] on p "There are some Figma props are not found in the code documentation, and do not …" at bounding box center [434, 263] width 251 height 25
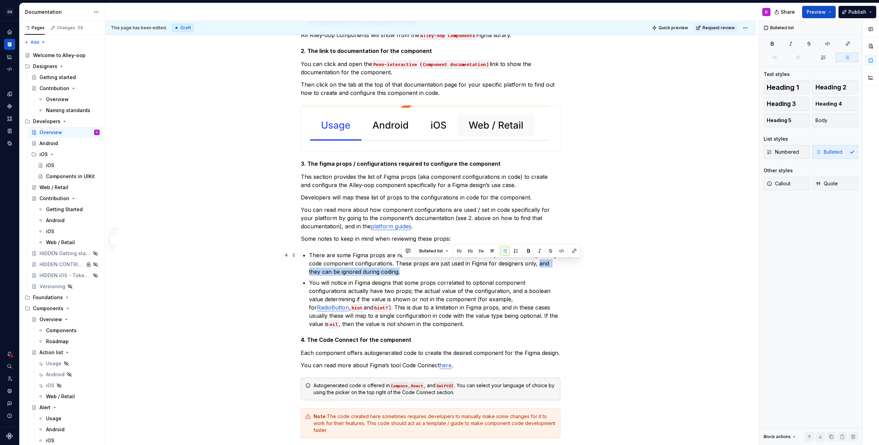
drag, startPoint x: 435, startPoint y: 269, endPoint x: 539, endPoint y: 264, distance: 103.9
click at [539, 264] on p "There are some Figma props are not found in the code documentation, and do not …" at bounding box center [434, 263] width 251 height 25
click at [388, 273] on p "There are some Figma props are not found in the code documentation, and do not …" at bounding box center [434, 263] width 251 height 25
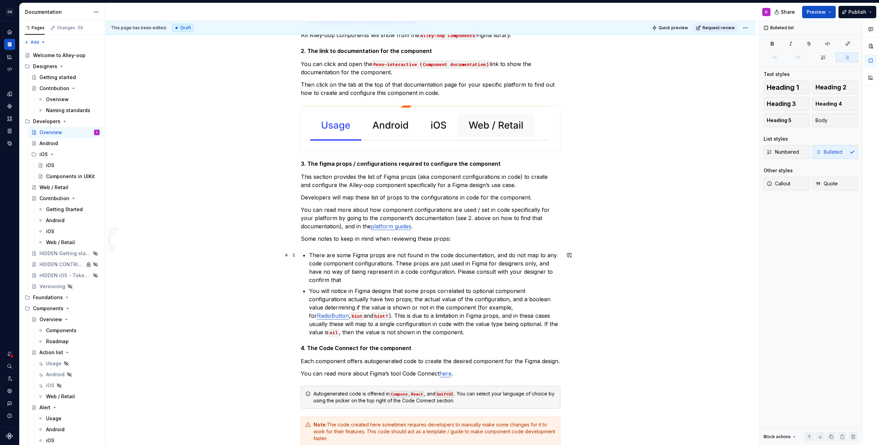
click at [433, 266] on p "There are some Figma props are not found in the code documentation, and do not …" at bounding box center [434, 267] width 251 height 33
click at [440, 266] on p "There are some Figma props are not found in the code documentation, and do not …" at bounding box center [434, 267] width 251 height 33
click at [439, 275] on p "There are some Figma props are not found in the code documentation, and do not …" at bounding box center [434, 267] width 251 height 33
click at [441, 279] on p "There are some Figma props are not found in the code documentation, and do not …" at bounding box center [434, 267] width 251 height 33
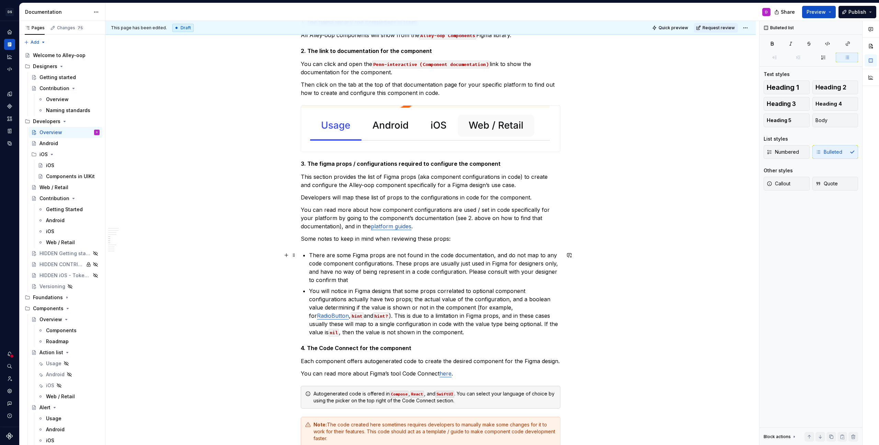
click at [348, 270] on p "There are some Figma props are not found in the code documentation, and do not …" at bounding box center [434, 267] width 251 height 33
click at [411, 273] on p "There are some Figma props are not found in the code documentation, and do not …" at bounding box center [434, 267] width 251 height 33
click at [420, 273] on p "There are some Figma props are not found in the code documentation, and do not …" at bounding box center [434, 267] width 251 height 33
click at [419, 279] on p "There are some Figma props are not found in the code documentation, and do not …" at bounding box center [434, 267] width 251 height 33
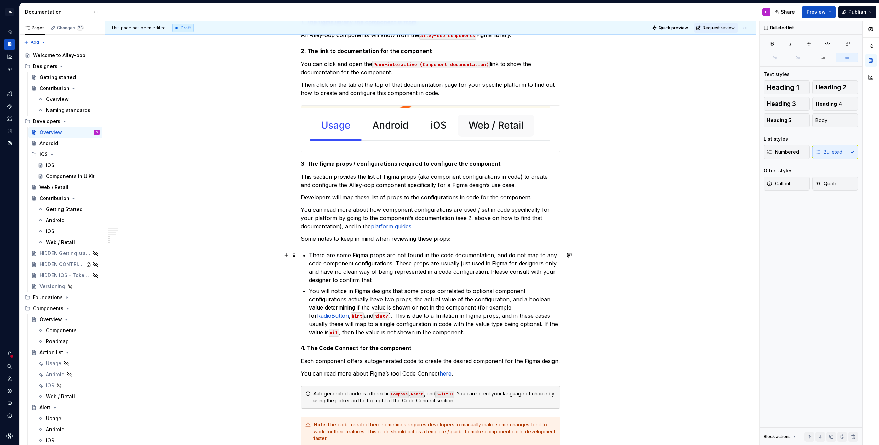
click at [387, 258] on p "There are some Figma props are not found in the code documentation, and do not …" at bounding box center [434, 267] width 251 height 33
click at [355, 274] on p "There are some Figma props are not found in the code documentation, and do not …" at bounding box center [434, 267] width 251 height 33
drag, startPoint x: 322, startPoint y: 271, endPoint x: 310, endPoint y: 271, distance: 12.0
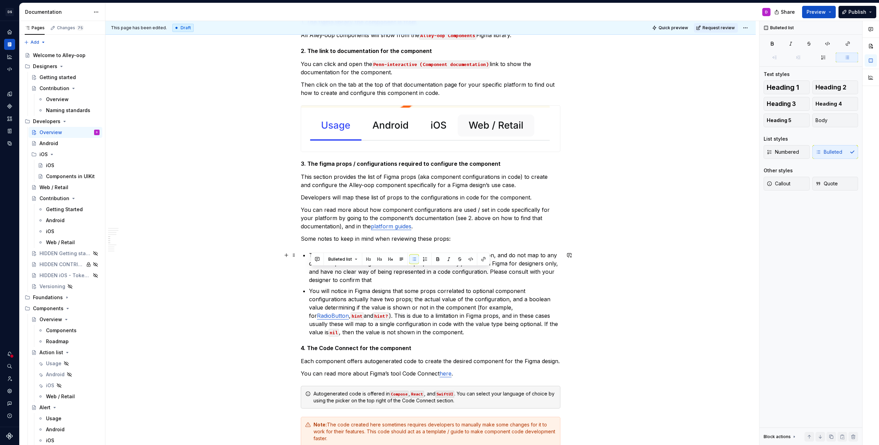
click at [405, 280] on p "There are some Figma props are not found in the code documentation, and do not …" at bounding box center [434, 267] width 251 height 33
click at [518, 273] on p "There are some Figma props are not found in the code documentation, and do not …" at bounding box center [434, 267] width 251 height 33
click at [459, 281] on p "There are some Figma props are not found in the code documentation, and do not …" at bounding box center [434, 267] width 251 height 33
click at [355, 282] on p "There are some Figma props are not found in the code documentation, and do not …" at bounding box center [434, 267] width 251 height 33
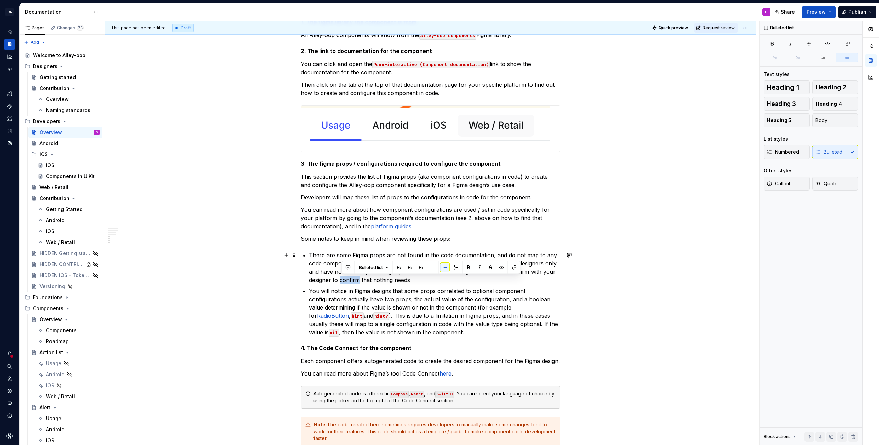
click at [355, 282] on p "There are some Figma props are not found in the code documentation, and do not …" at bounding box center [434, 267] width 251 height 33
click at [381, 274] on p "There are some Figma props are not found in the code documentation, and do not …" at bounding box center [434, 267] width 251 height 33
click at [384, 279] on p "There are some Figma props are not found in the code documentation, and do not …" at bounding box center [434, 267] width 251 height 33
click at [428, 278] on p "There are some Figma props are not found in the code documentation, and do not …" at bounding box center [434, 267] width 251 height 33
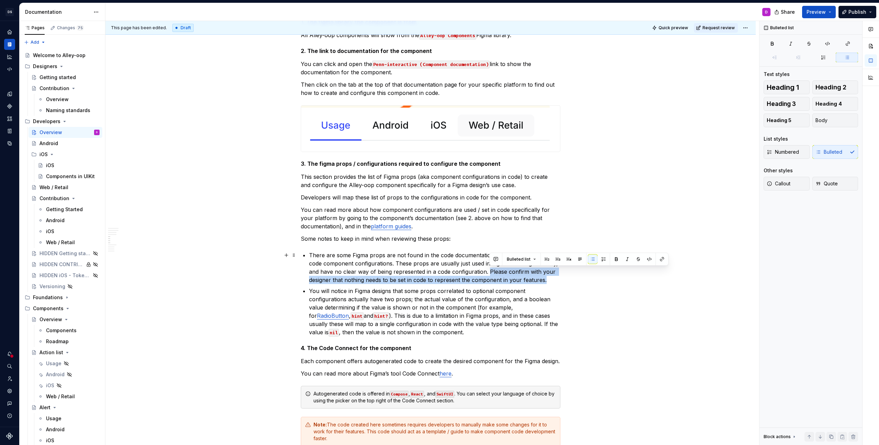
drag, startPoint x: 548, startPoint y: 279, endPoint x: 490, endPoint y: 272, distance: 58.2
click at [490, 272] on p "There are some Figma props are not found in the code documentation, and do not …" at bounding box center [434, 267] width 251 height 33
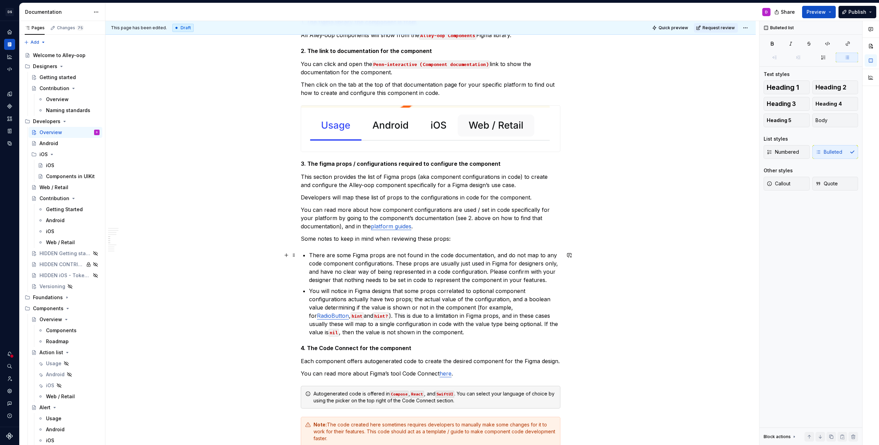
click at [509, 271] on p "There are some Figma props are not found in the code documentation, and do not …" at bounding box center [434, 267] width 251 height 33
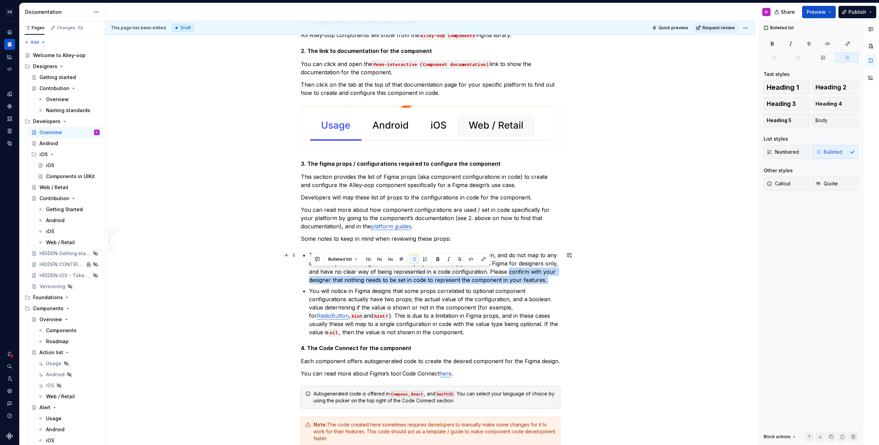
drag, startPoint x: 509, startPoint y: 270, endPoint x: 549, endPoint y: 284, distance: 42.7
click at [549, 284] on ul "There are some Figma props are not found in the code documentation, and do not …" at bounding box center [434, 293] width 251 height 85
click at [508, 272] on p "There are some Figma props are not found in the code documentation, and do not …" at bounding box center [434, 267] width 251 height 33
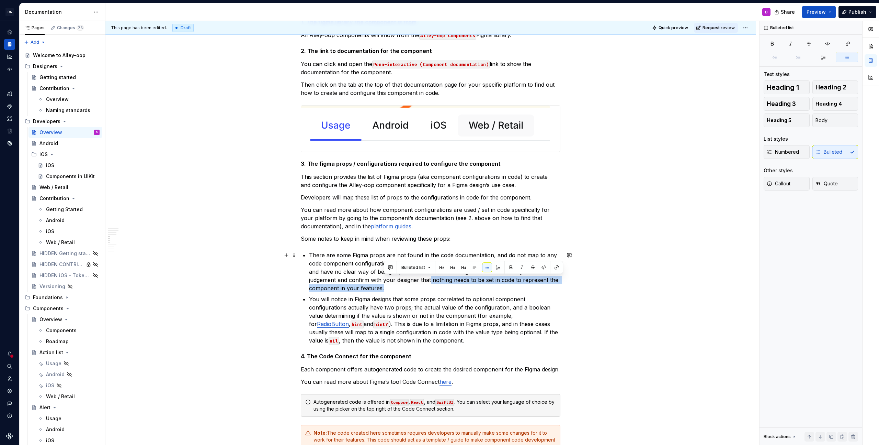
drag, startPoint x: 418, startPoint y: 285, endPoint x: 432, endPoint y: 280, distance: 14.8
click at [432, 280] on p "There are some Figma props are not found in the code documentation, and do not …" at bounding box center [434, 271] width 251 height 41
click at [430, 283] on p "There are some Figma props are not found in the code documentation, and do not …" at bounding box center [434, 271] width 251 height 41
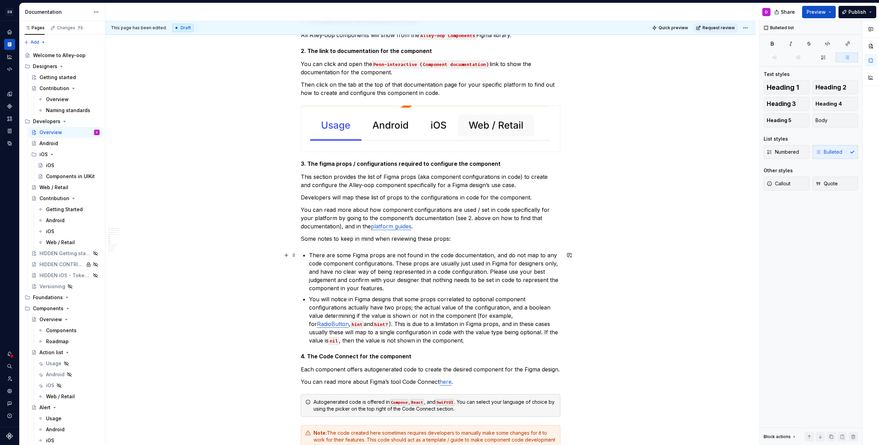
click at [424, 257] on p "There are some Figma props are not found in the code documentation, and do not …" at bounding box center [434, 271] width 251 height 41
click at [440, 253] on p "There are some Figma props are not found or slighlty differ from the configurat…" at bounding box center [434, 271] width 251 height 41
drag, startPoint x: 495, startPoint y: 265, endPoint x: 348, endPoint y: 266, distance: 147.0
click at [348, 266] on p "There are some Figma props are not found or slightly differ from the configurat…" at bounding box center [434, 271] width 251 height 41
click at [372, 274] on p "There are some Figma props are not found or slightly differ from the configurat…" at bounding box center [434, 271] width 251 height 41
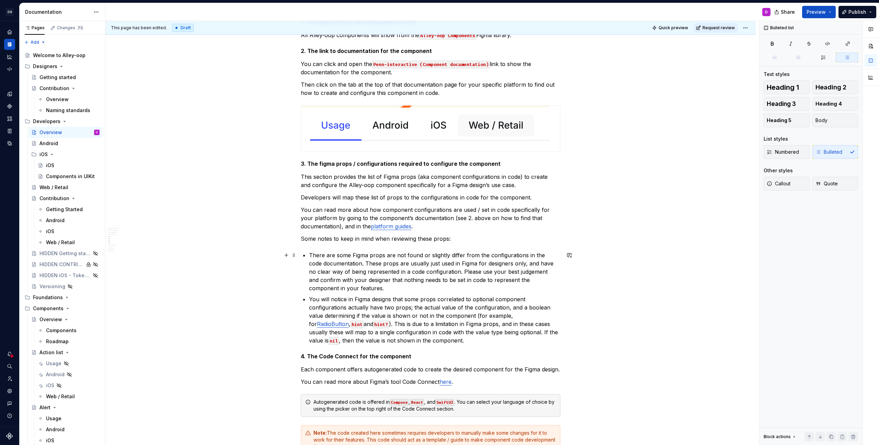
click at [386, 257] on p "There are some Figma props are not found or slightly differ from the configurat…" at bounding box center [434, 271] width 251 height 41
click at [409, 255] on p "There are some Figma props that are not found or slightly differ from the confi…" at bounding box center [434, 271] width 251 height 41
drag, startPoint x: 437, startPoint y: 283, endPoint x: 423, endPoint y: 282, distance: 13.5
click at [423, 282] on p "There are some Figma props that are either not found or slightly differ from th…" at bounding box center [434, 271] width 251 height 41
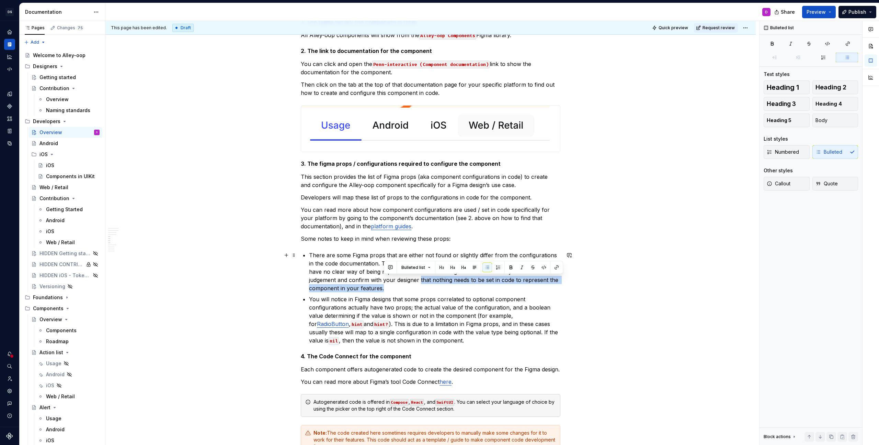
drag, startPoint x: 422, startPoint y: 287, endPoint x: 422, endPoint y: 281, distance: 5.5
click at [422, 281] on p "There are some Figma props that are either not found or slightly differ from th…" at bounding box center [434, 271] width 251 height 41
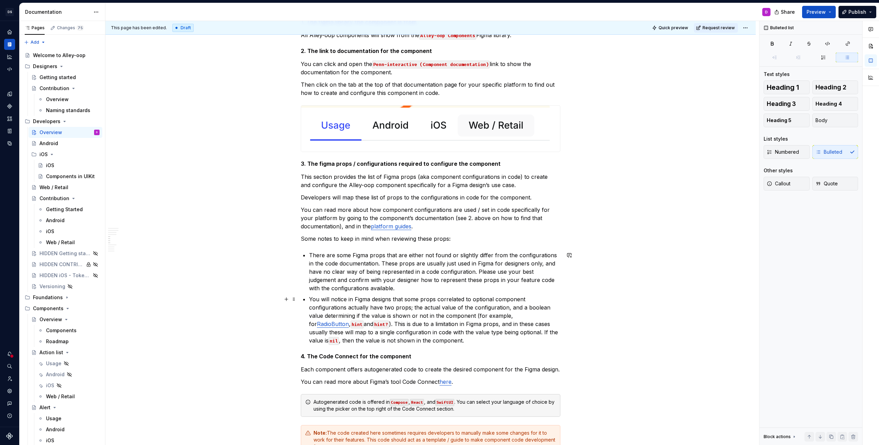
click at [419, 300] on p "You will notice in Figma designs that some props correlated to optional compone…" at bounding box center [434, 319] width 251 height 49
click at [417, 291] on p "There are some Figma props that are either not found or slightly differ from th…" at bounding box center [434, 271] width 251 height 41
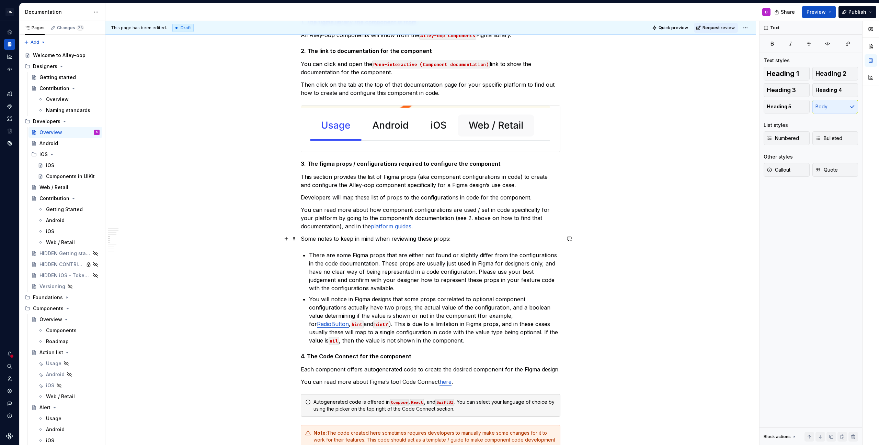
click at [417, 236] on p "Some notes to keep in mind when reviewing these props :" at bounding box center [431, 238] width 260 height 8
click at [787, 167] on span "Callout" at bounding box center [779, 169] width 24 height 7
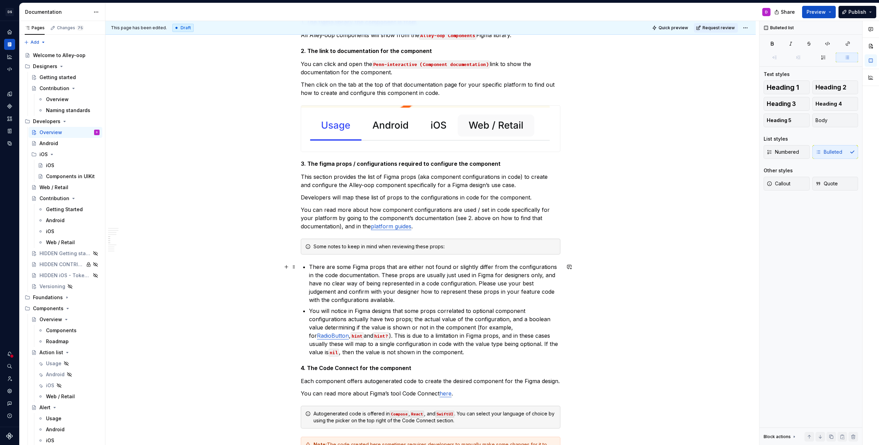
click at [442, 276] on p "There are some Figma props that are either not found or slightly differ from th…" at bounding box center [434, 282] width 251 height 41
click at [404, 274] on p "There are some Figma props that are either not found or slightly differ from th…" at bounding box center [434, 282] width 251 height 41
drag, startPoint x: 451, startPoint y: 276, endPoint x: 382, endPoint y: 273, distance: 68.8
click at [382, 273] on p "There are some Figma props that are either not found or slightly differ from th…" at bounding box center [434, 282] width 251 height 41
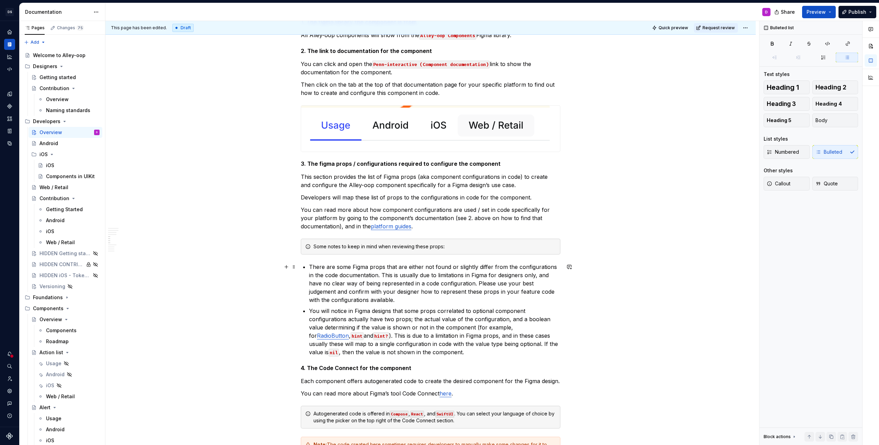
click at [485, 277] on p "There are some Figma props that are either not found or slightly differ from th…" at bounding box center [434, 282] width 251 height 41
click at [409, 283] on p "There are some Figma props that are either not found or slightly differ from th…" at bounding box center [434, 282] width 251 height 41
click at [483, 275] on p "There are some Figma props that are either not found or slightly differ from th…" at bounding box center [434, 282] width 251 height 41
click at [507, 276] on p "There are some Figma props that are either not found or slightly differ from th…" at bounding box center [434, 282] width 251 height 41
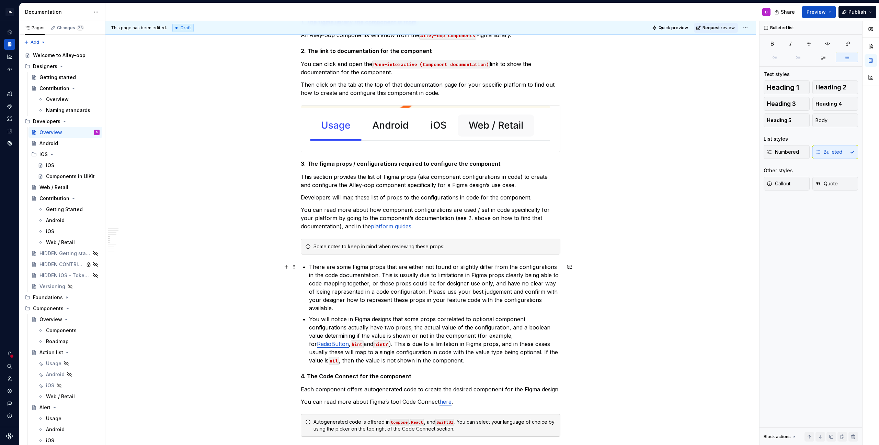
click at [371, 284] on p "There are some Figma props that are either not found or slightly differ from th…" at bounding box center [434, 286] width 251 height 49
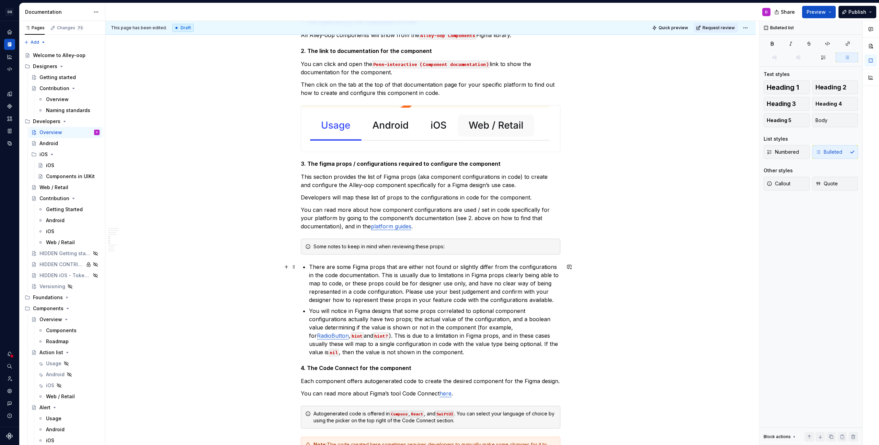
click at [465, 282] on p "There are some Figma props that are either not found or slightly differ from th…" at bounding box center [434, 282] width 251 height 41
click at [402, 291] on p "There are some Figma props that are either not found or slightly differ from th…" at bounding box center [434, 282] width 251 height 41
drag, startPoint x: 404, startPoint y: 290, endPoint x: 463, endPoint y: 284, distance: 59.8
click at [463, 284] on p "There are some Figma props that are either not found or slightly differ from th…" at bounding box center [434, 282] width 251 height 41
click at [330, 284] on p "There are some Figma props that are either not found or slightly differ from th…" at bounding box center [434, 282] width 251 height 41
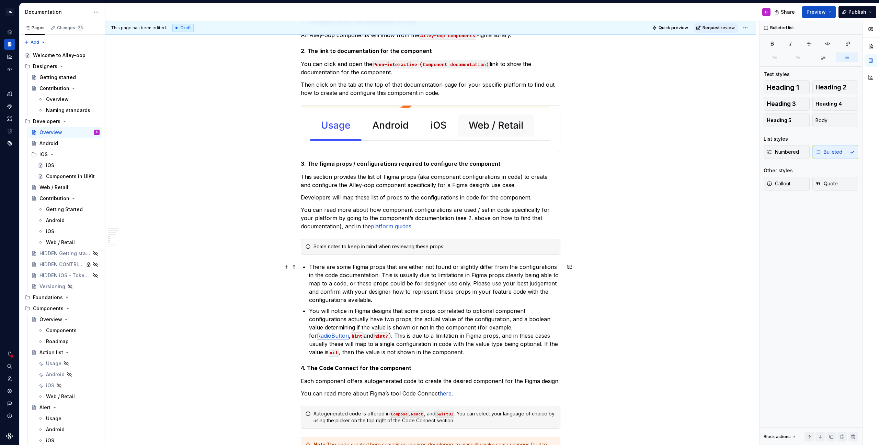
click at [347, 284] on p "There are some Figma props that are either not found or slightly differ from th…" at bounding box center [434, 282] width 251 height 41
click at [399, 288] on p "There are some Figma props that are either not found or slightly differ from th…" at bounding box center [434, 282] width 251 height 41
click at [527, 278] on p "There are some Figma props that are either not found or slightly differ from th…" at bounding box center [434, 282] width 251 height 41
click at [538, 277] on p "There are some Figma props that are either not found or slightly differ from th…" at bounding box center [434, 282] width 251 height 41
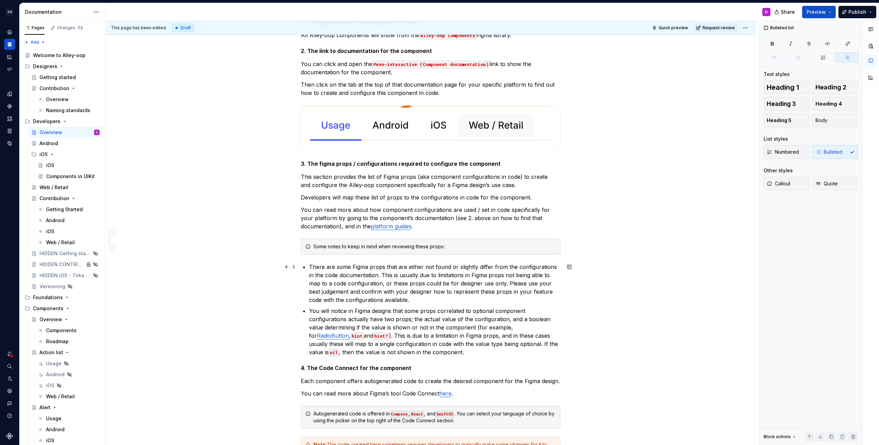
click at [541, 282] on p "There are some Figma props that are either not found or slightly differ from th…" at bounding box center [434, 282] width 251 height 41
click at [421, 279] on p "There are some Figma props that are either not found or slightly differ from th…" at bounding box center [434, 282] width 251 height 41
click at [448, 296] on p "There are some Figma props that are either not found or slightly differ from th…" at bounding box center [434, 282] width 251 height 41
click at [332, 301] on p "There are some Figma props that are either not found or slightly differ from th…" at bounding box center [434, 282] width 251 height 41
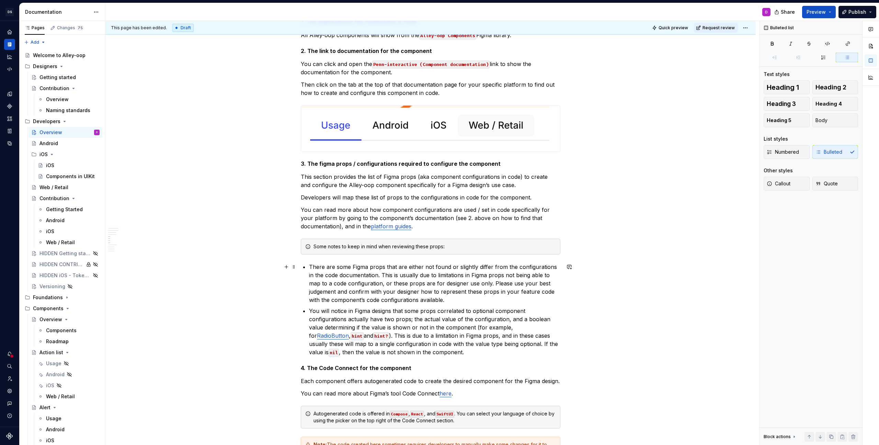
click at [384, 300] on p "There are some Figma props that are either not found or slightly differ from th…" at bounding box center [434, 282] width 251 height 41
click at [402, 303] on p "There are some Figma props that are either not found or slightly differ from th…" at bounding box center [434, 282] width 251 height 41
click at [311, 284] on p "There are some Figma props that are either not found or slightly differ from th…" at bounding box center [434, 282] width 251 height 41
click at [338, 283] on p "There are some Figma props that are either not found or slightly differ from th…" at bounding box center [434, 282] width 251 height 41
click at [325, 283] on p "There are some Figma props that are either not found or slightly differ from th…" at bounding box center [434, 282] width 251 height 41
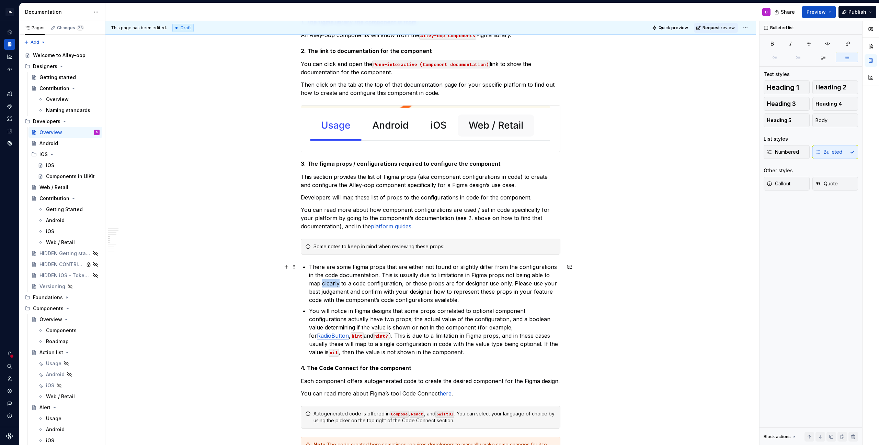
click at [325, 283] on p "There are some Figma props that are either not found or slightly differ from th…" at bounding box center [434, 282] width 251 height 41
click at [428, 285] on p "There are some Figma props that are either not found or slightly differ from th…" at bounding box center [434, 282] width 251 height 41
click at [346, 283] on p "There are some Figma props that are either not found or slightly differ from th…" at bounding box center [434, 282] width 251 height 41
click at [378, 284] on p "There are some Figma props that are either not found or slightly differ from th…" at bounding box center [434, 282] width 251 height 41
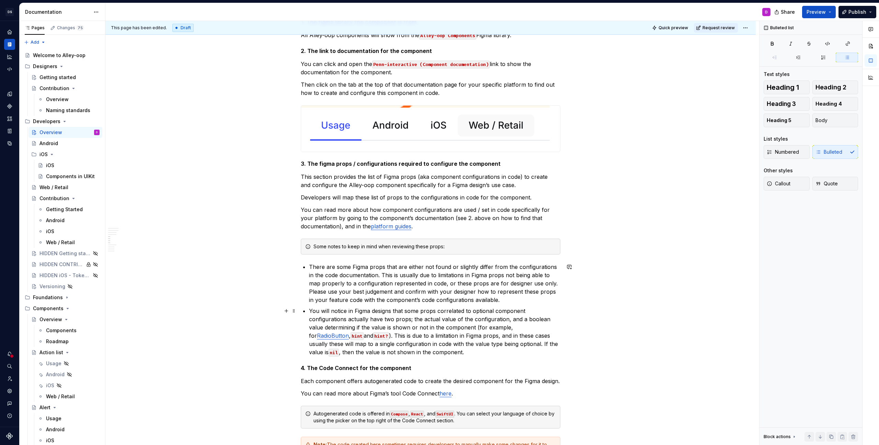
click at [412, 307] on p "You will notice in Figma designs that some props correlated to optional compone…" at bounding box center [434, 330] width 251 height 49
click at [428, 291] on p "There are some Figma props that are either not found or slightly differ from th…" at bounding box center [434, 282] width 251 height 41
click at [483, 301] on p "There are some Figma props that are either not found or slightly differ from th…" at bounding box center [434, 282] width 251 height 41
click at [492, 298] on p "There are some Figma props that are either not found or slightly differ from th…" at bounding box center [434, 282] width 251 height 41
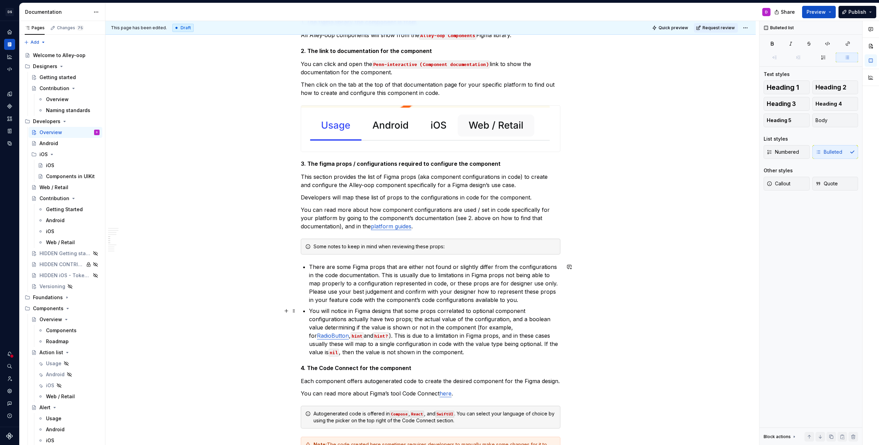
click at [475, 312] on p "You will notice in Figma designs that some props correlated to optional compone…" at bounding box center [434, 330] width 251 height 49
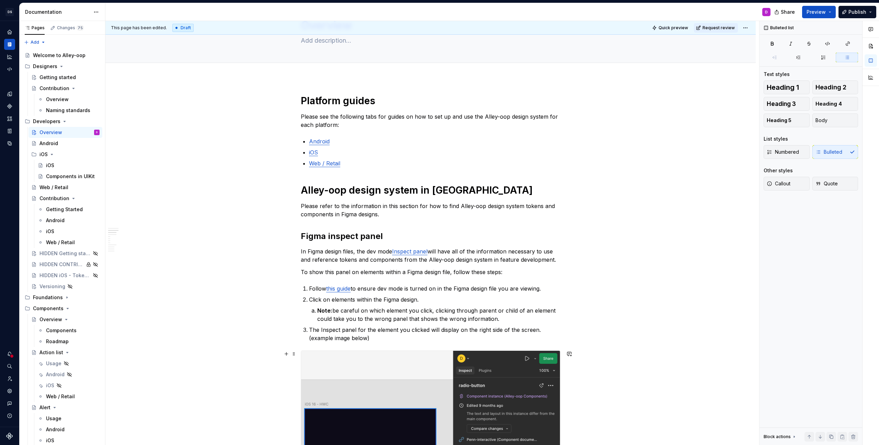
scroll to position [0, 0]
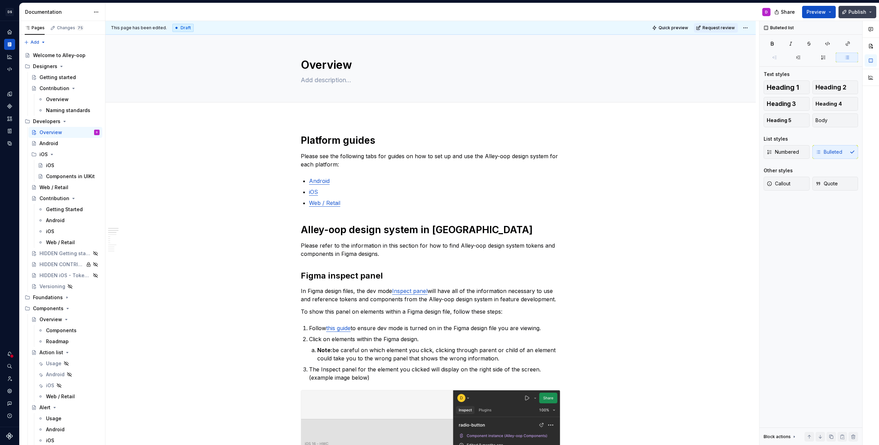
click at [850, 10] on span "Publish" at bounding box center [858, 12] width 18 height 7
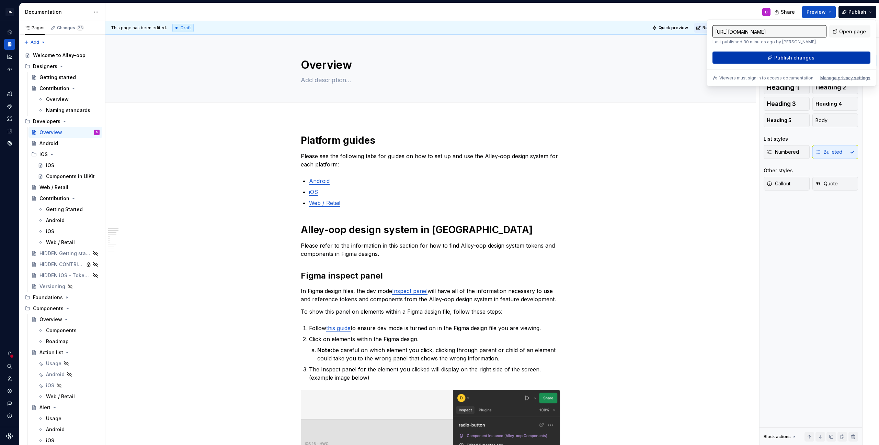
click at [718, 60] on button "Publish changes" at bounding box center [792, 58] width 158 height 12
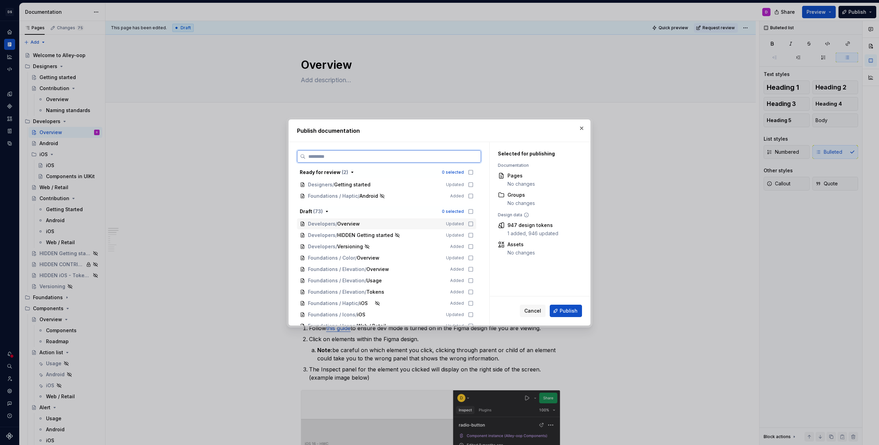
click at [474, 222] on icon at bounding box center [470, 223] width 5 height 5
click at [575, 310] on span "Publish" at bounding box center [569, 310] width 18 height 7
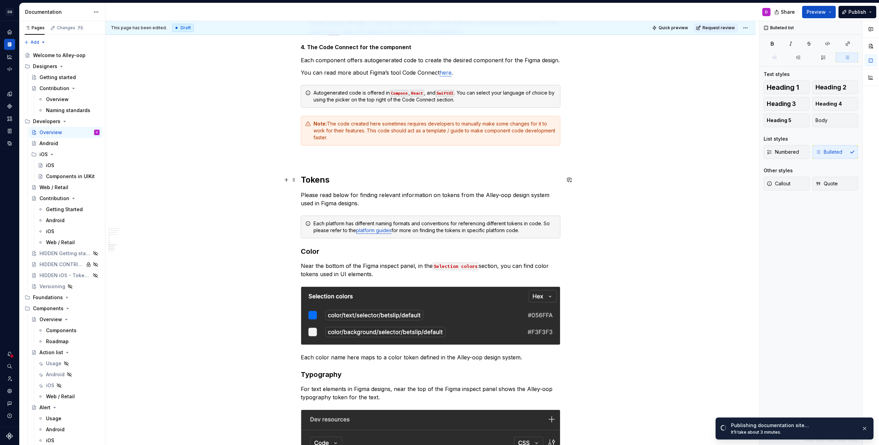
scroll to position [2153, 0]
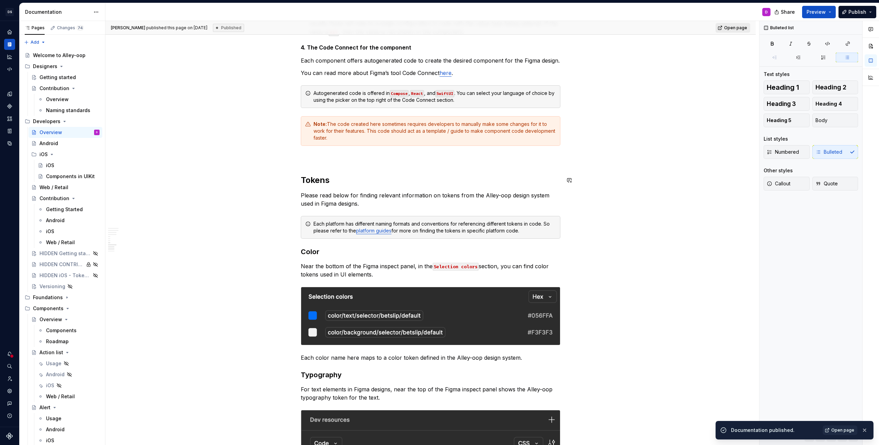
click at [729, 27] on link "Open page" at bounding box center [733, 28] width 35 height 10
click at [325, 252] on h3 "Color" at bounding box center [431, 252] width 260 height 10
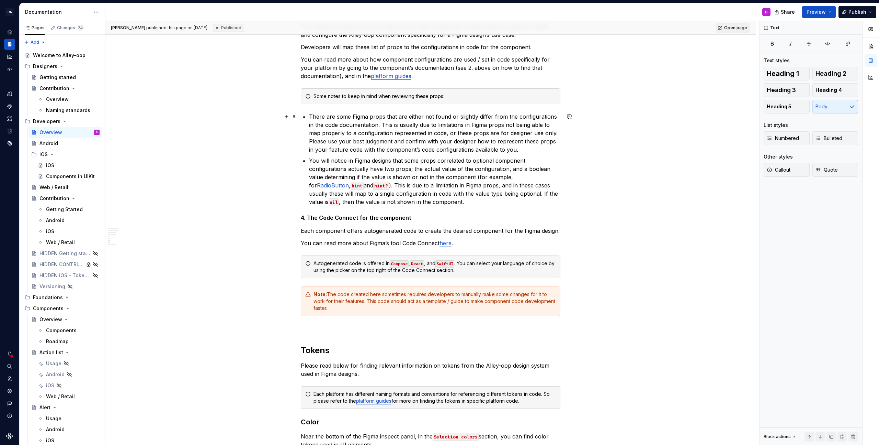
scroll to position [1895, 0]
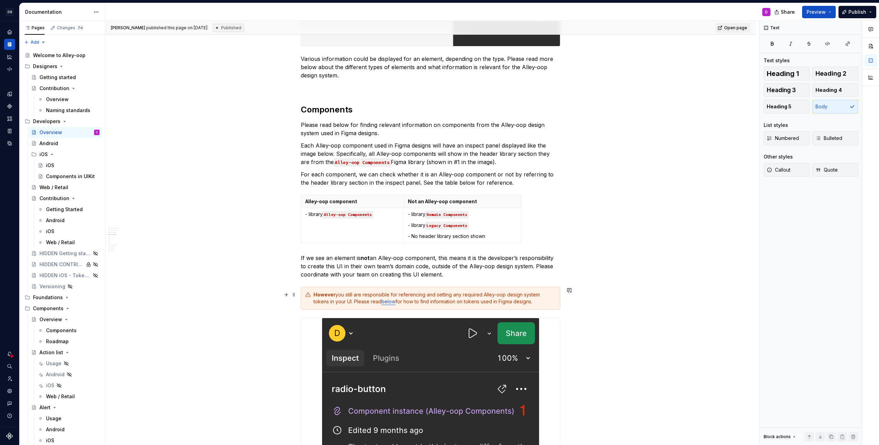
scroll to position [623, 0]
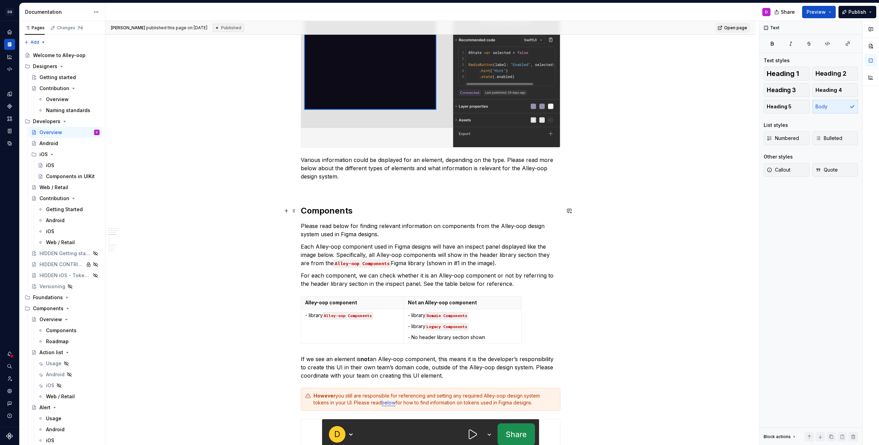
click at [340, 208] on h2 "Components" at bounding box center [431, 210] width 260 height 11
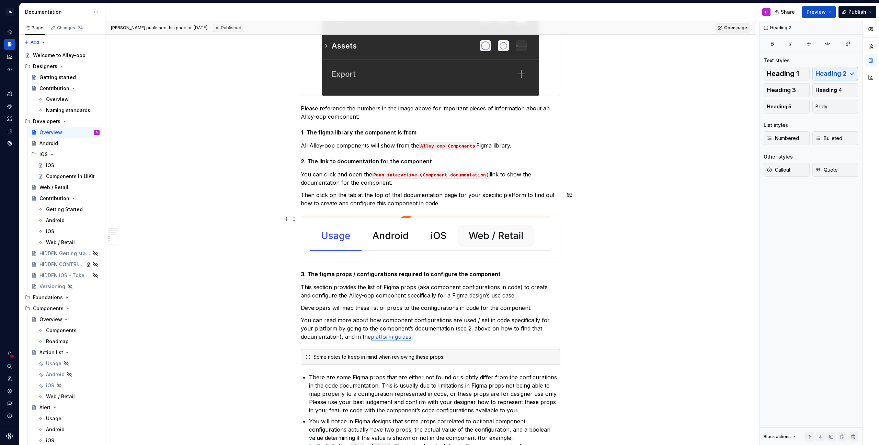
scroll to position [1747, 0]
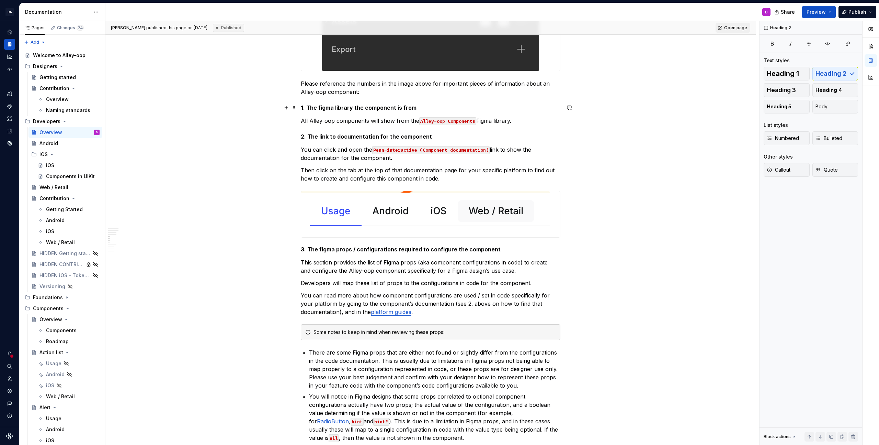
click at [344, 110] on h5 "1. The figma library the component is from" at bounding box center [431, 107] width 260 height 7
click at [787, 94] on button "Heading 3" at bounding box center [787, 90] width 46 height 14
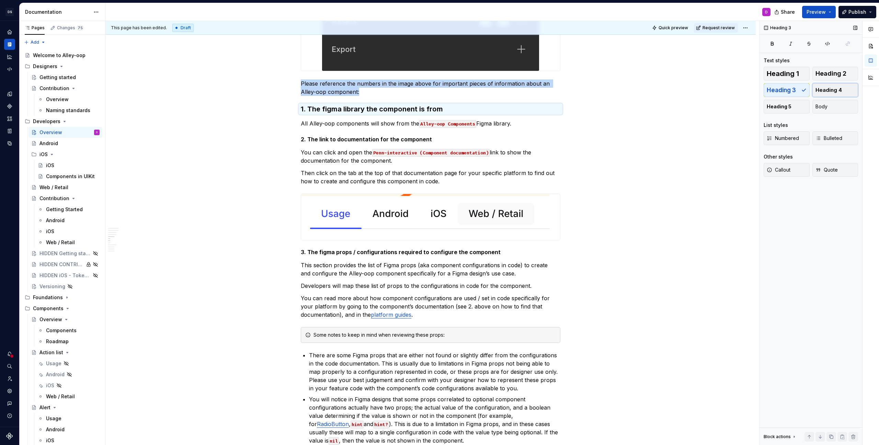
click at [826, 88] on span "Heading 4" at bounding box center [829, 90] width 26 height 7
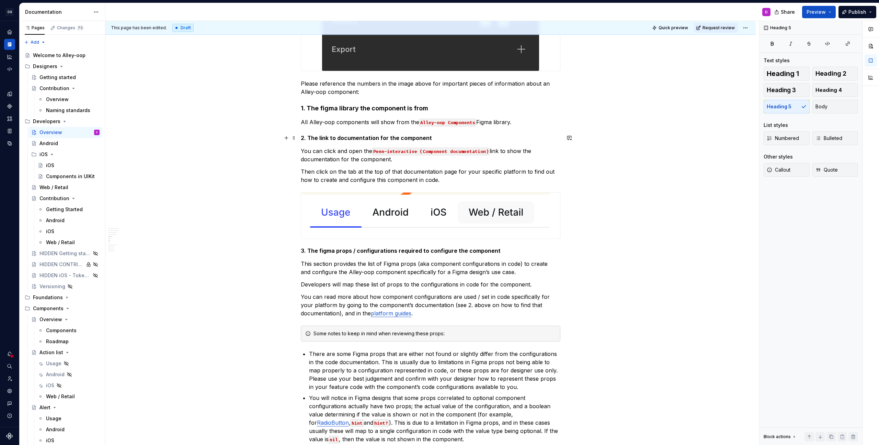
click at [399, 140] on h5 "2. The link to documentation for the component" at bounding box center [431, 137] width 260 height 7
click at [822, 93] on span "Heading 4" at bounding box center [829, 90] width 26 height 7
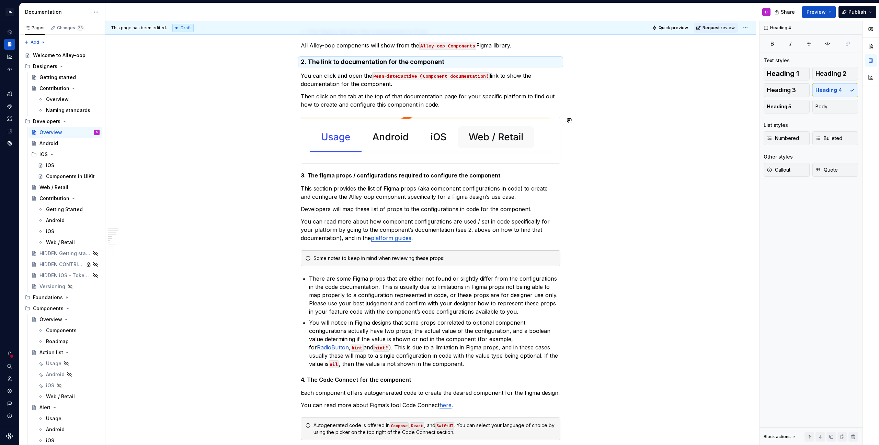
scroll to position [1824, 0]
click at [414, 176] on h5 "3. The figma props / configurations required to configure the component" at bounding box center [431, 174] width 260 height 7
click at [827, 94] on button "Heading 4" at bounding box center [836, 90] width 46 height 14
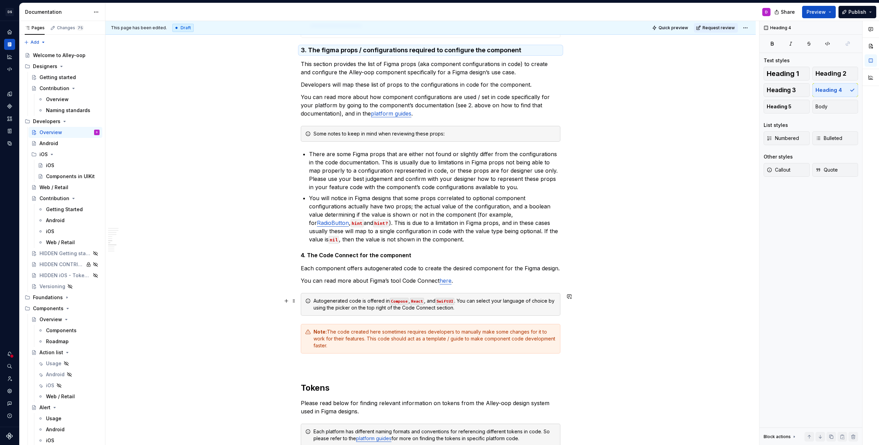
scroll to position [1954, 0]
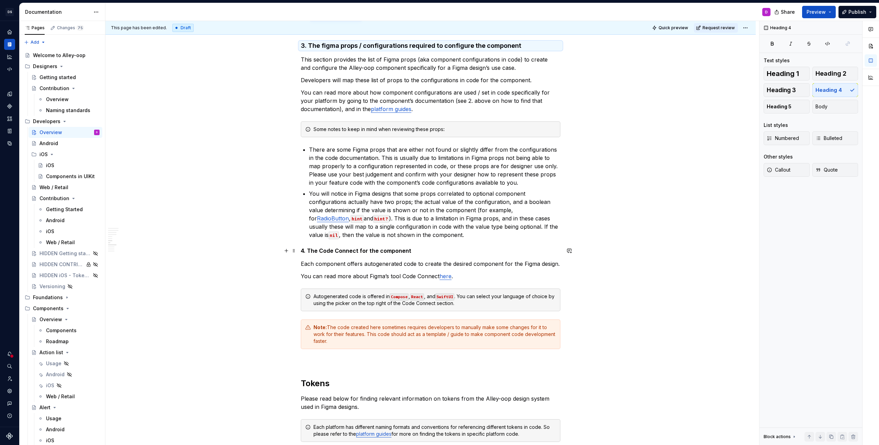
click at [412, 251] on h5 "4. The Code Connect for the component" at bounding box center [431, 250] width 260 height 7
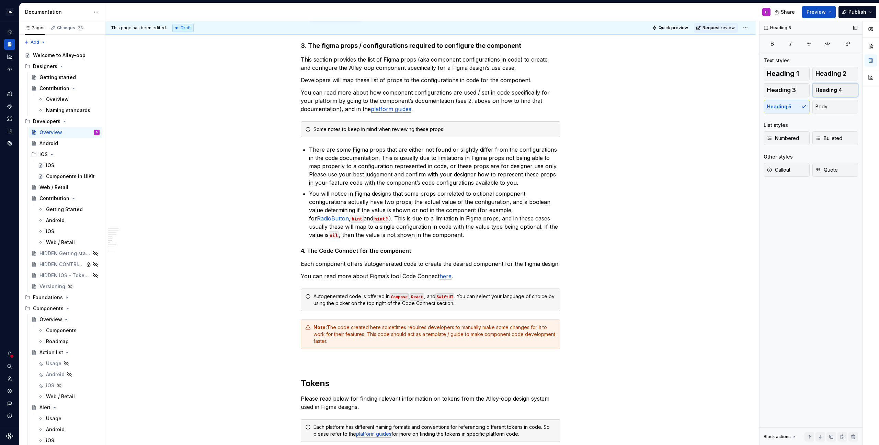
click at [824, 93] on span "Heading 4" at bounding box center [829, 90] width 26 height 7
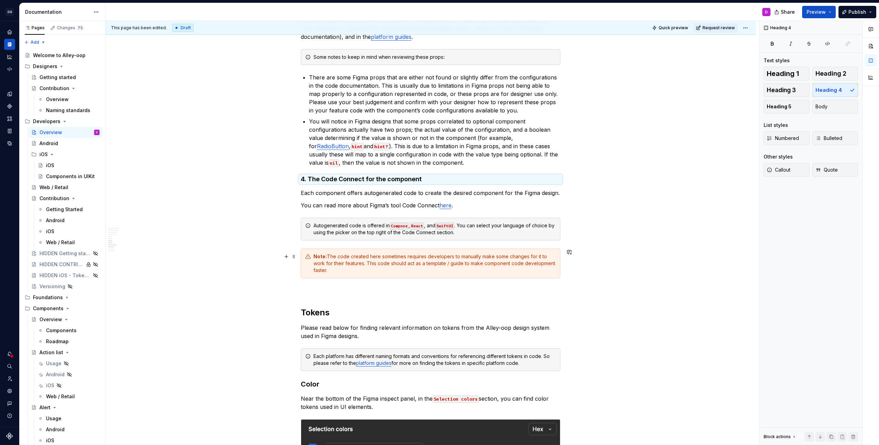
scroll to position [2086, 0]
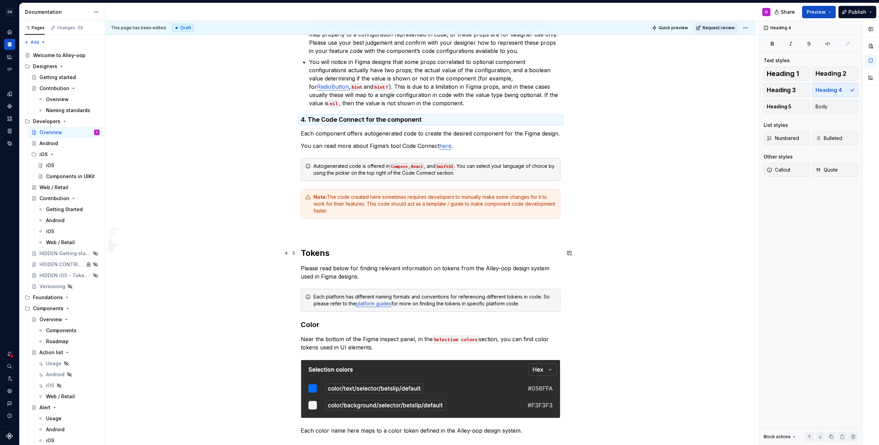
click at [326, 256] on h2 "Tokens" at bounding box center [431, 252] width 260 height 11
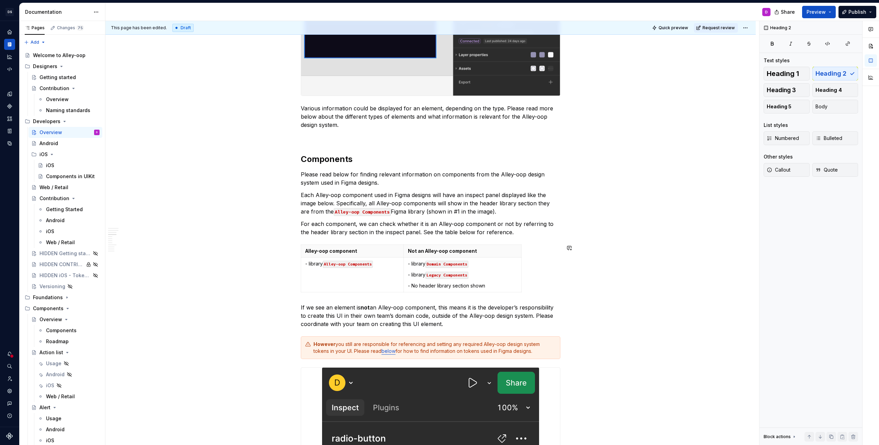
scroll to position [674, 0]
click at [849, 9] on button "Publish" at bounding box center [858, 12] width 38 height 12
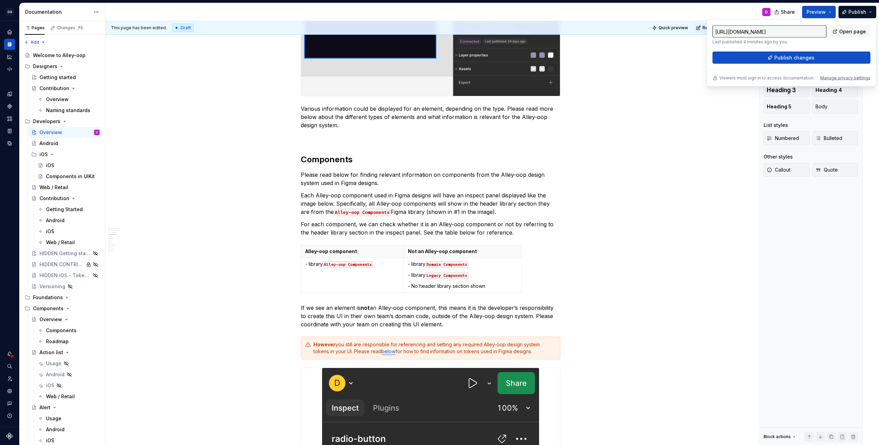
click at [724, 65] on div "https://alley-oop.penn-interactive.com/latest/developers/overview-EIV2dVft-EIV2…" at bounding box center [792, 53] width 170 height 67
click at [723, 60] on button "Publish changes" at bounding box center [792, 58] width 158 height 12
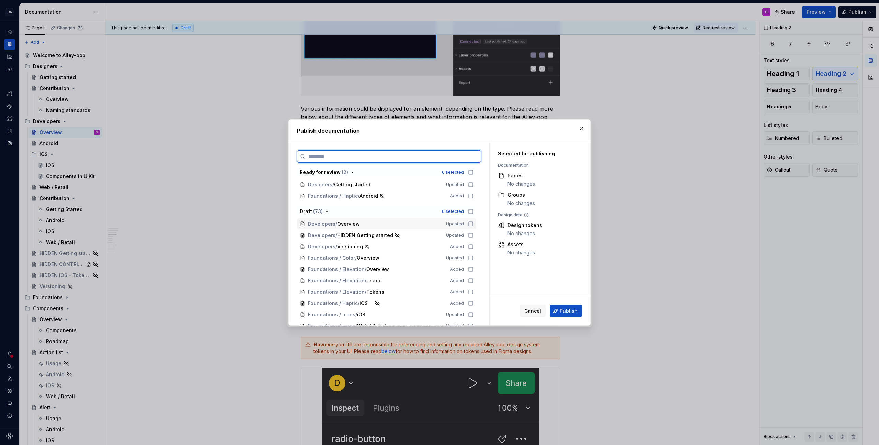
click at [474, 223] on icon at bounding box center [470, 223] width 5 height 5
click at [563, 310] on span "Publish" at bounding box center [569, 310] width 18 height 7
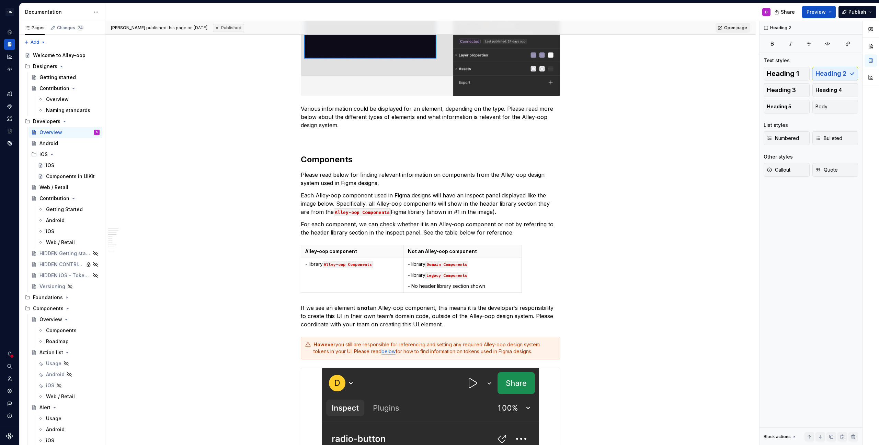
type textarea "*"
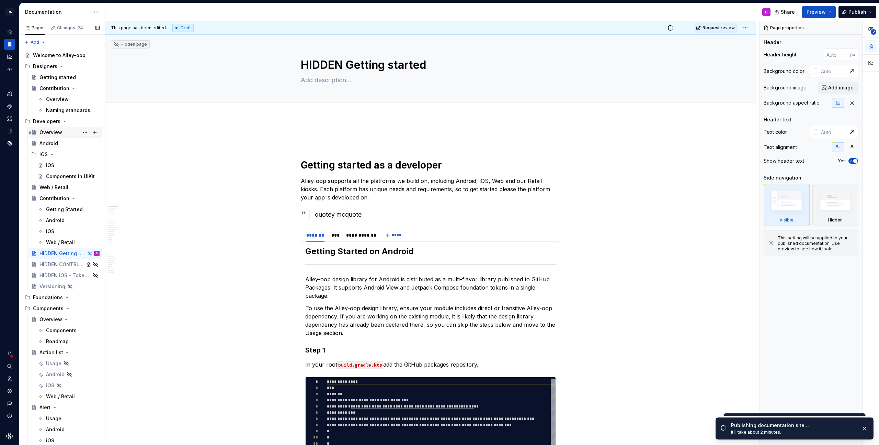
click at [47, 131] on div "Overview" at bounding box center [51, 132] width 23 height 7
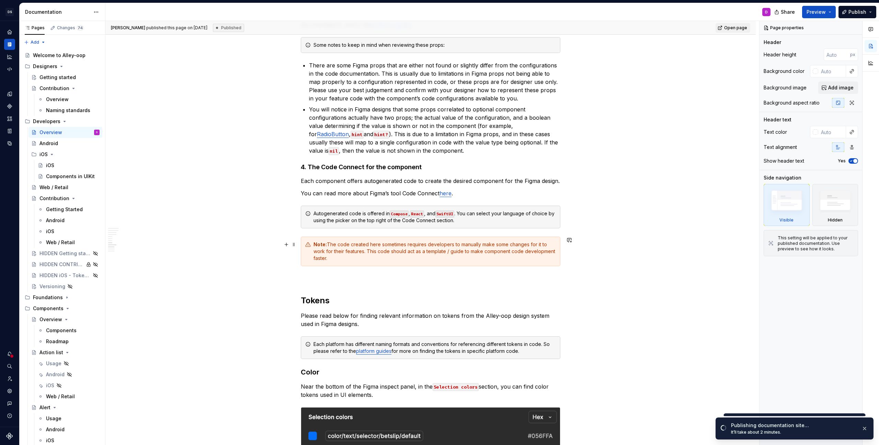
scroll to position [2020, 0]
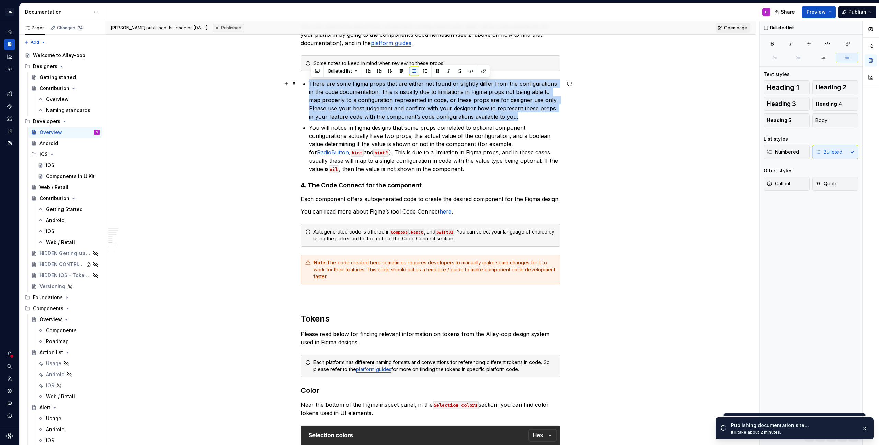
drag, startPoint x: 513, startPoint y: 120, endPoint x: 299, endPoint y: 86, distance: 217.0
copy p "There are some Figma props that are either not found or slightly differ from th…"
click at [54, 168] on div "iOS" at bounding box center [73, 165] width 54 height 10
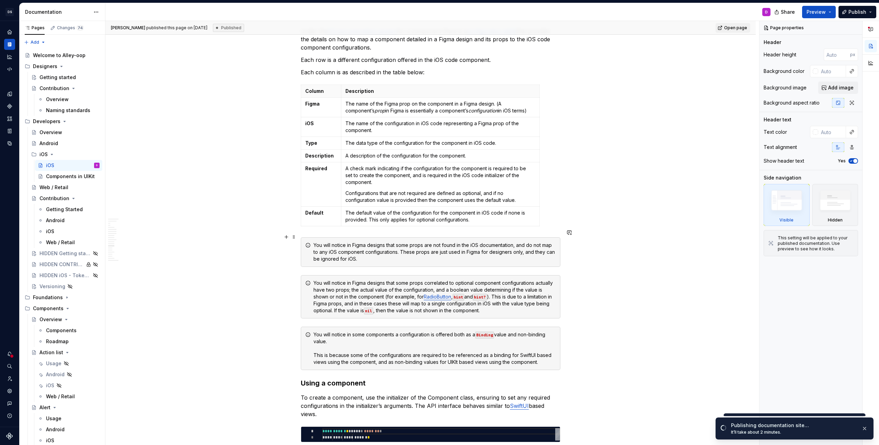
scroll to position [986, 0]
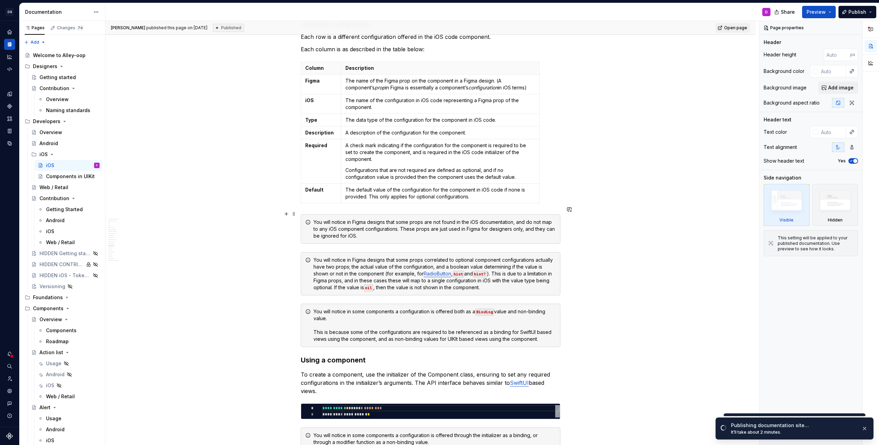
type textarea "*"
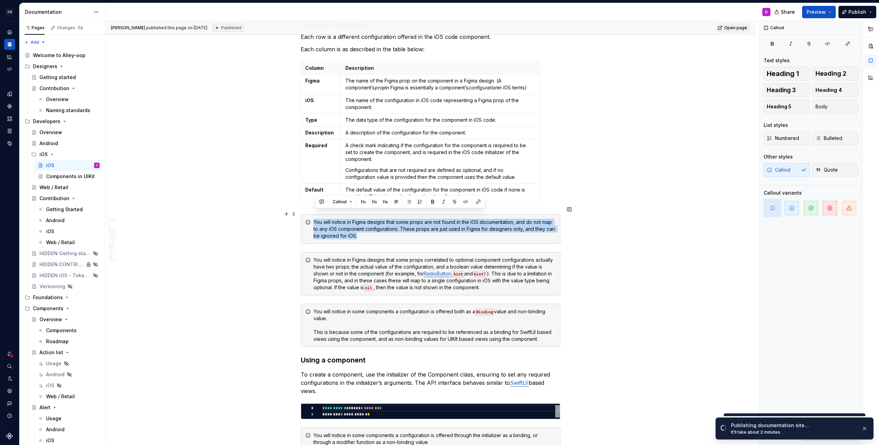
drag, startPoint x: 435, startPoint y: 231, endPoint x: 298, endPoint y: 224, distance: 137.6
click at [298, 224] on div "**********" at bounding box center [430, 313] width 651 height 2364
paste div
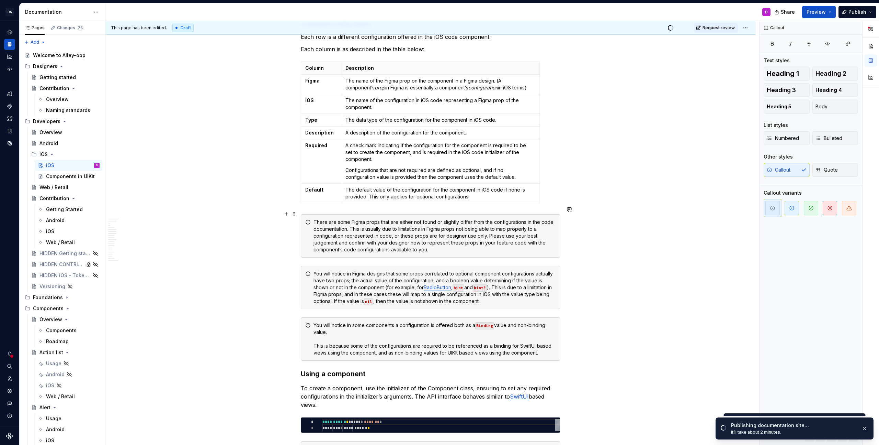
click at [324, 218] on div "There are some Figma props that are either not found or slightly differ from th…" at bounding box center [435, 235] width 243 height 34
click at [457, 218] on div "You may notice there are some Figma props that are either not found or slightly…" at bounding box center [435, 235] width 243 height 34
click at [545, 232] on div "You may notice there are some Figma props that are either not found or slightly…" at bounding box center [435, 235] width 243 height 34
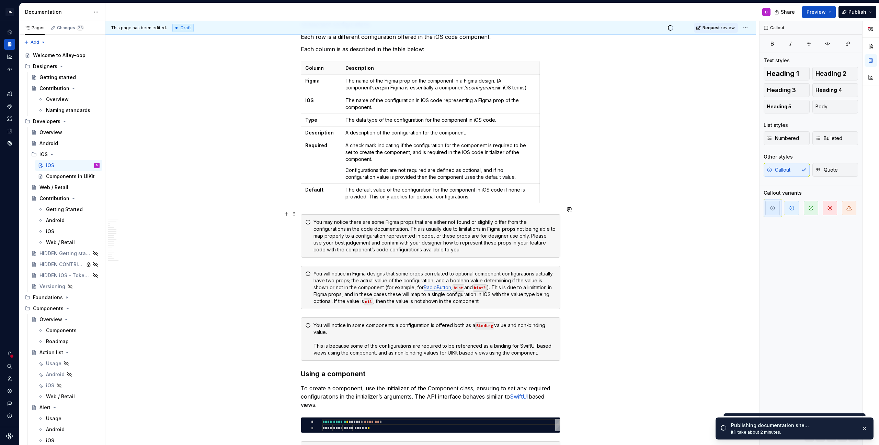
click at [540, 235] on div "You may notice there are some Figma props that are either not found or slightly…" at bounding box center [435, 235] width 243 height 34
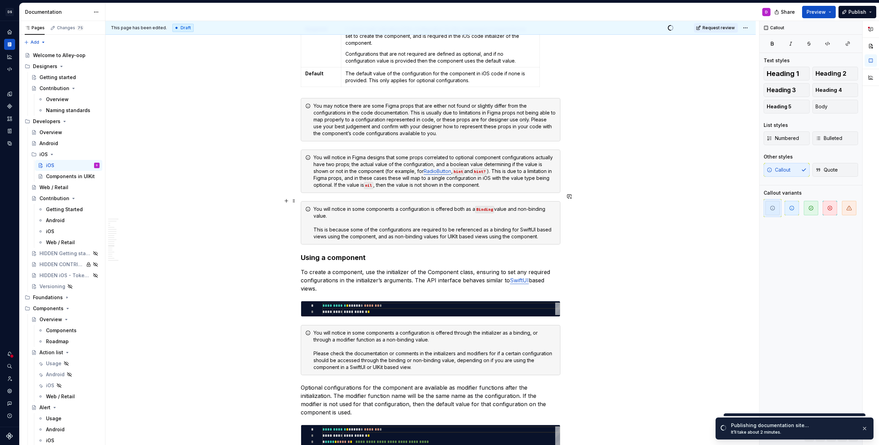
scroll to position [1170, 0]
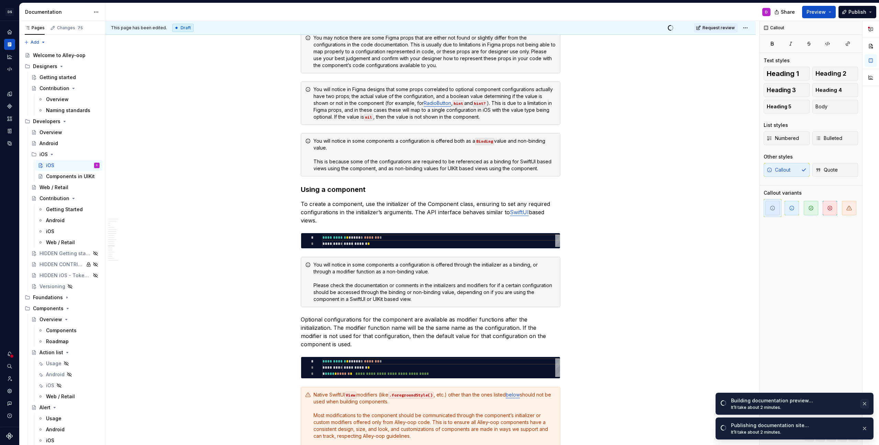
click at [864, 402] on button "button" at bounding box center [865, 404] width 9 height 10
click at [865, 430] on button "button" at bounding box center [865, 428] width 9 height 10
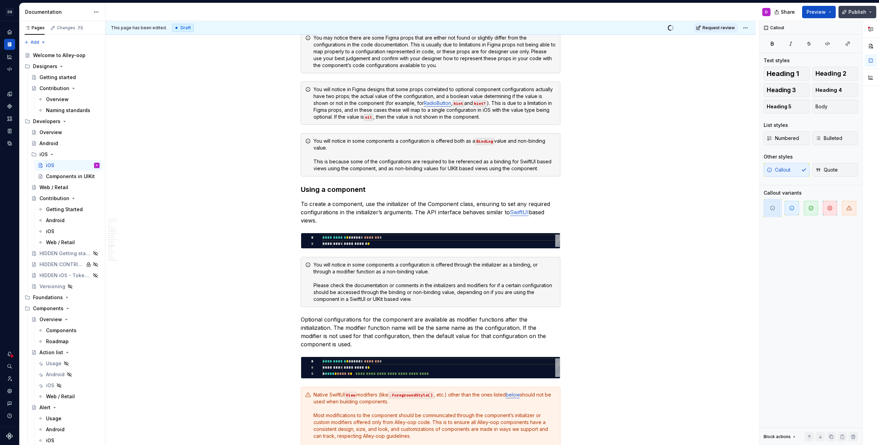
click at [856, 10] on span "Publish" at bounding box center [858, 12] width 18 height 7
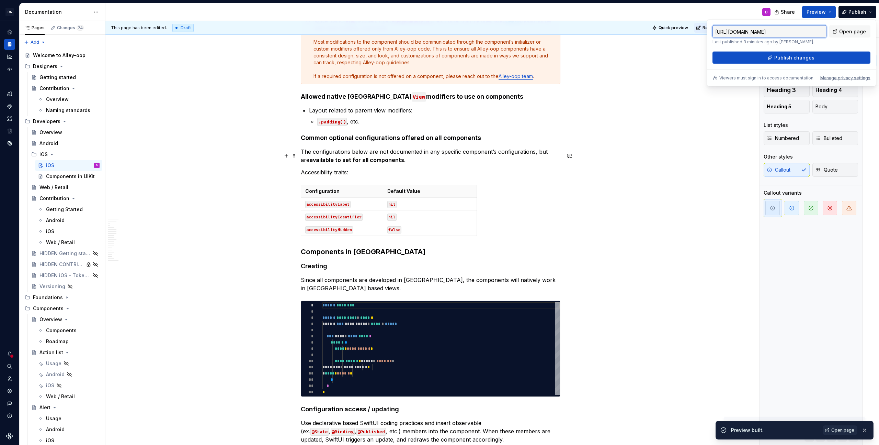
scroll to position [1545, 0]
click at [438, 199] on p "nil" at bounding box center [430, 202] width 85 height 7
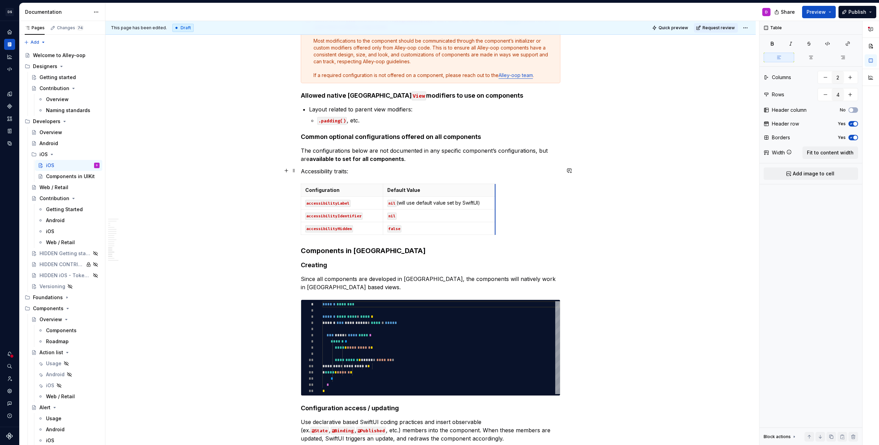
drag, startPoint x: 479, startPoint y: 172, endPoint x: 497, endPoint y: 172, distance: 18.2
drag, startPoint x: 400, startPoint y: 187, endPoint x: 486, endPoint y: 186, distance: 86.9
click at [486, 199] on p "nil (will use default value set by SwiftUI)" at bounding box center [439, 202] width 103 height 7
copy p "(will use default value set by SwiftUI)"
click at [464, 212] on p "nil" at bounding box center [439, 215] width 103 height 7
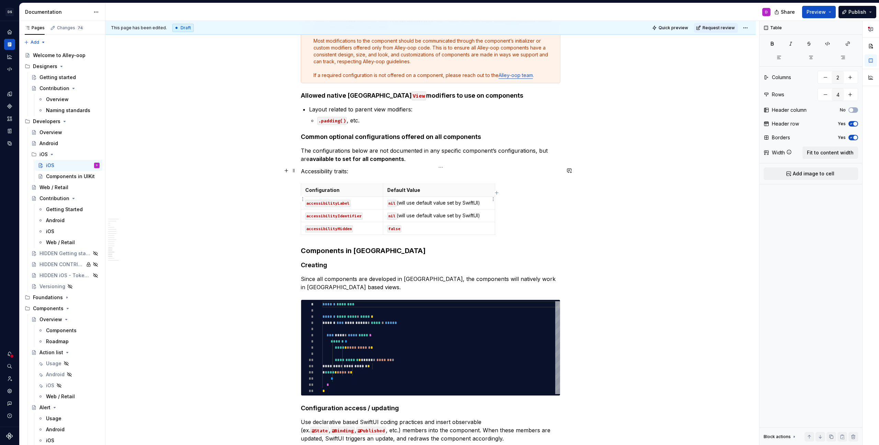
click at [482, 212] on p "nil (will use default value set by SwiftUI)" at bounding box center [439, 215] width 103 height 7
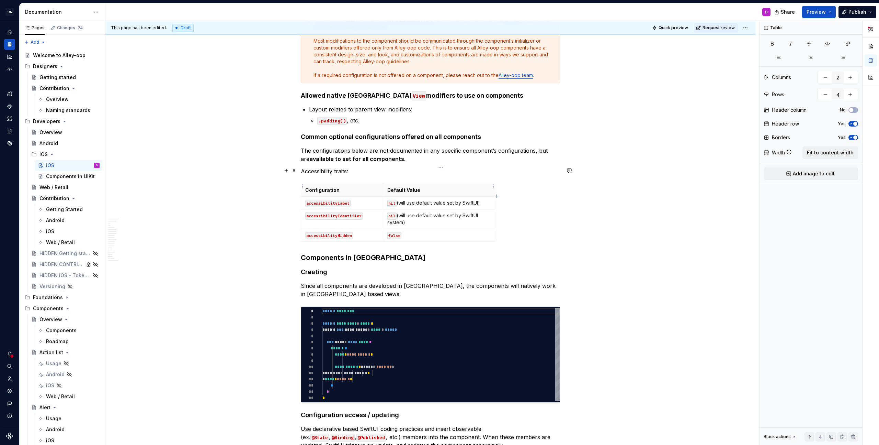
click at [482, 197] on td "nil (will use default value set by SwiftUI)" at bounding box center [439, 203] width 112 height 13
click at [482, 199] on p "nil (will use default value set by SwiftUI)" at bounding box center [439, 202] width 103 height 7
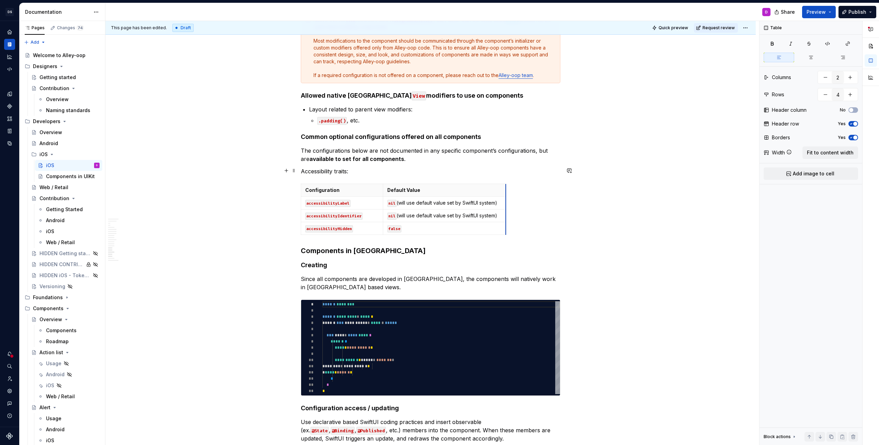
drag, startPoint x: 496, startPoint y: 171, endPoint x: 507, endPoint y: 171, distance: 11.0
click at [539, 183] on div "Configuration Default Value accessibilityLabel nil (will use default value set …" at bounding box center [431, 210] width 260 height 54
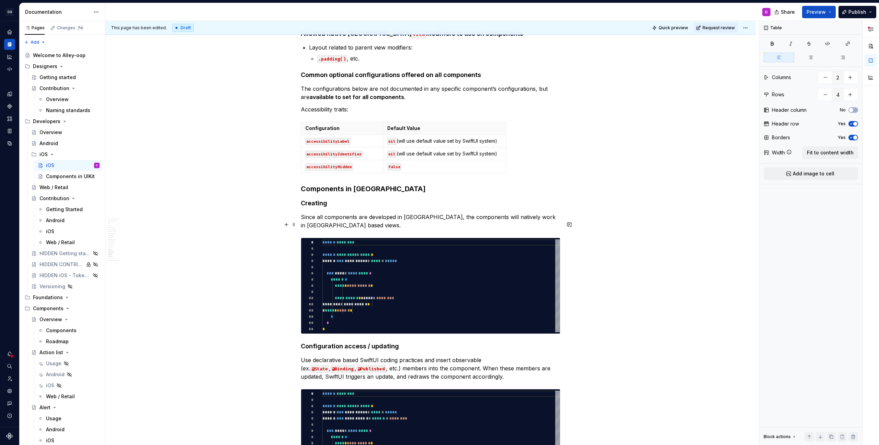
scroll to position [1606, 0]
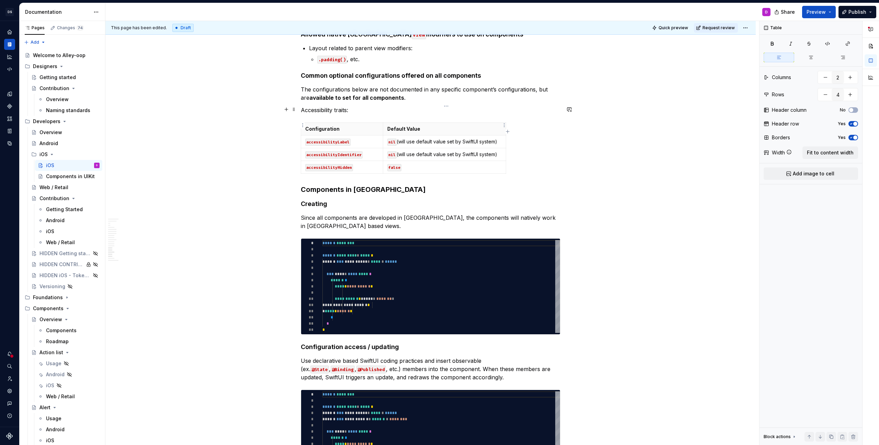
click at [421, 138] on p "nil (will use default value set by SwiftUI system)" at bounding box center [445, 141] width 114 height 7
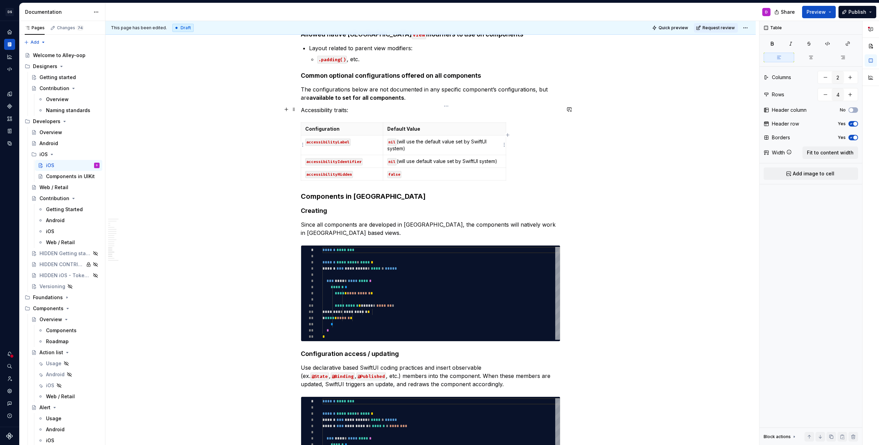
click at [420, 158] on p "nil (will use default value set by SwiftUI system)" at bounding box center [445, 161] width 114 height 7
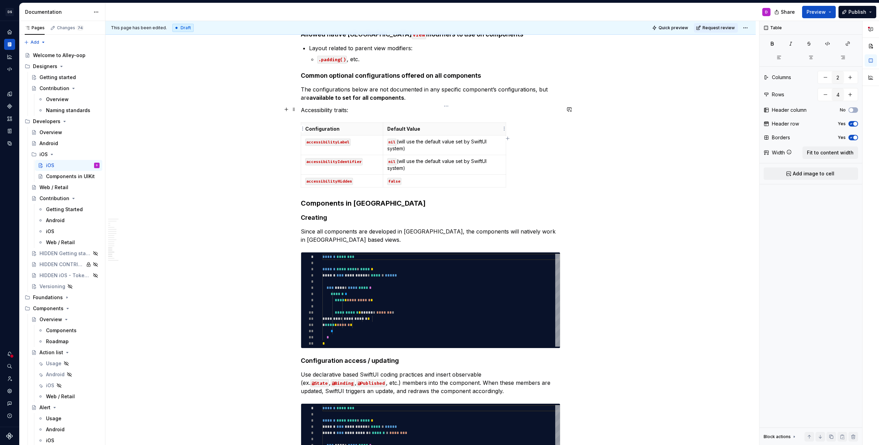
click at [461, 138] on p "nil (will use the default value set by SwiftUI system)" at bounding box center [445, 145] width 114 height 14
click at [464, 138] on p "nil (will use the default value determined by SwiftUI system)" at bounding box center [445, 145] width 114 height 14
copy p "determined"
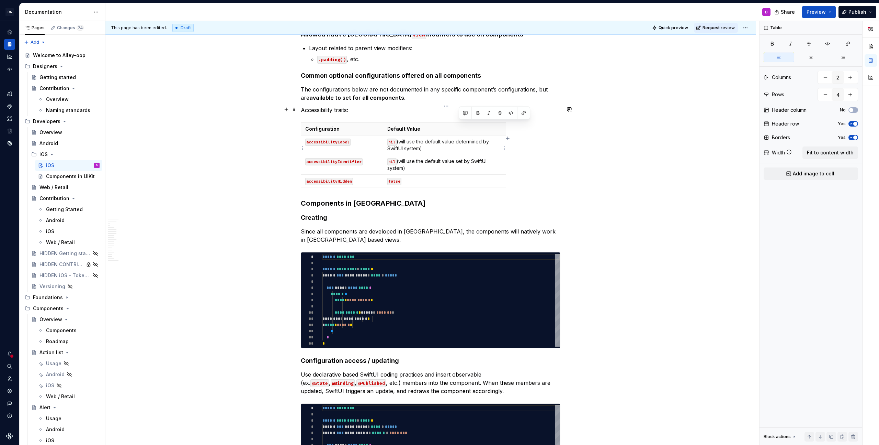
click at [464, 158] on p "nil (will use the default value set by SwiftUI system)" at bounding box center [445, 165] width 114 height 14
click at [401, 138] on p "nil (will use the default value determined by SwiftUI system)" at bounding box center [445, 145] width 114 height 14
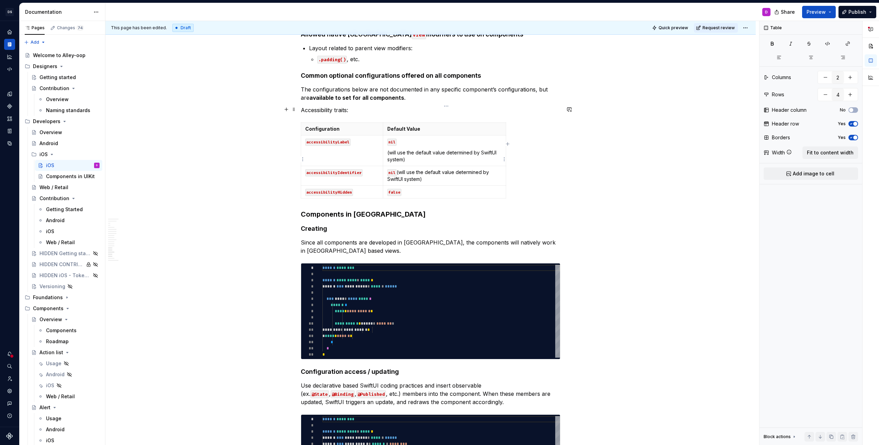
click at [400, 169] on p "nil (will use the default value determined by SwiftUI system)" at bounding box center [445, 176] width 114 height 14
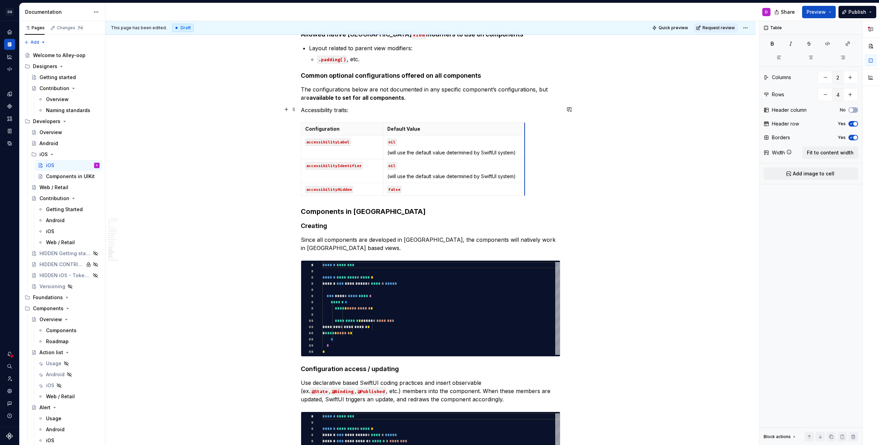
drag, startPoint x: 508, startPoint y: 110, endPoint x: 527, endPoint y: 110, distance: 18.9
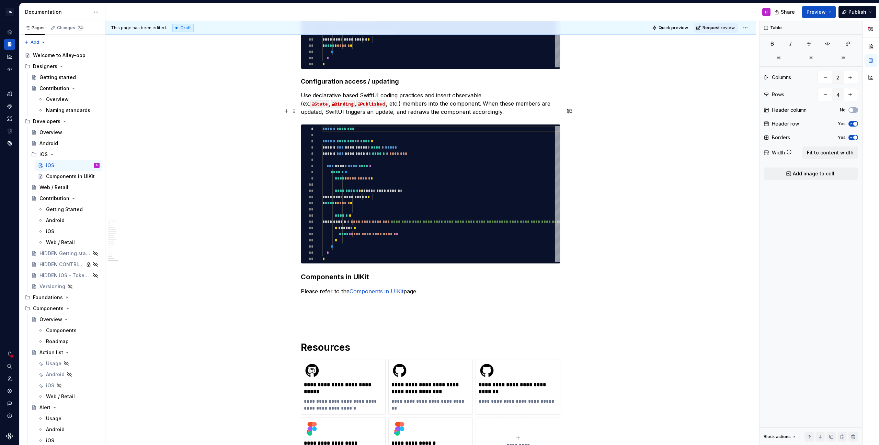
scroll to position [1915, 0]
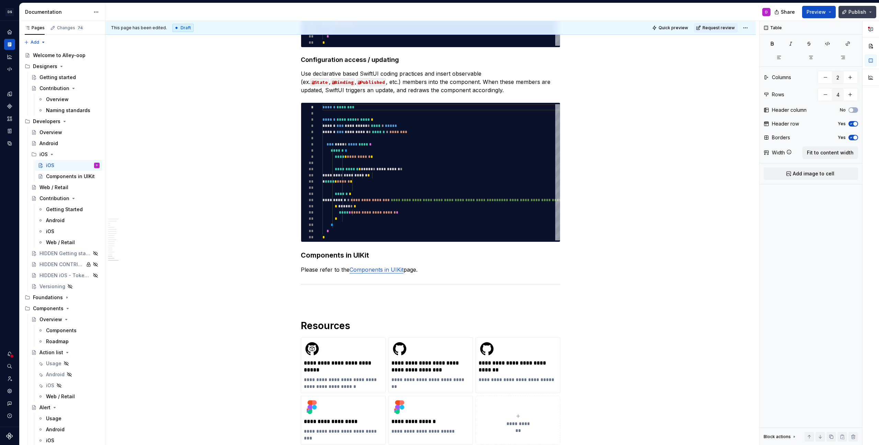
click at [851, 10] on span "Publish" at bounding box center [858, 12] width 18 height 7
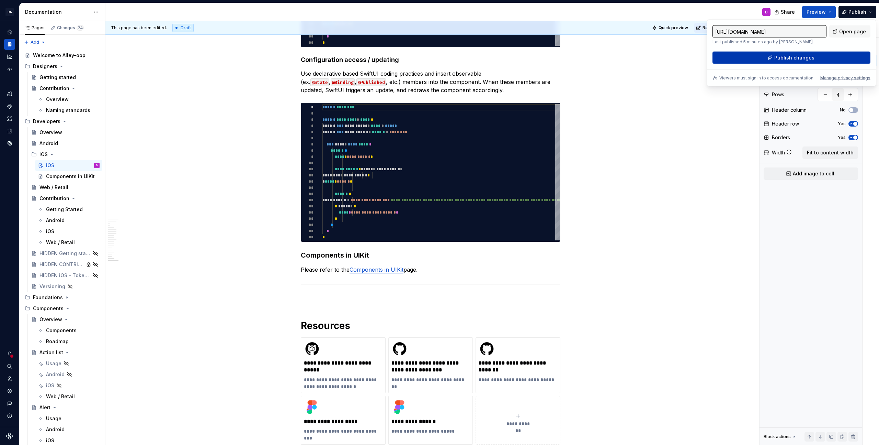
click at [761, 57] on button "Publish changes" at bounding box center [792, 58] width 158 height 12
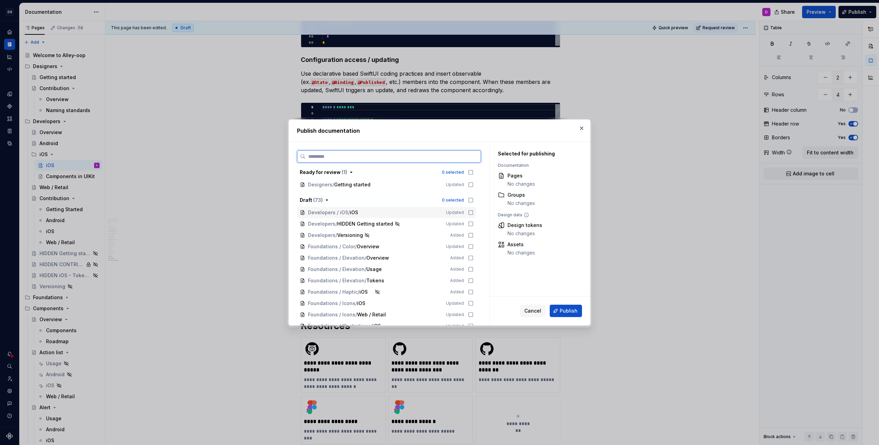
click at [473, 210] on icon at bounding box center [471, 212] width 4 height 4
click at [563, 311] on span "Publish" at bounding box center [569, 310] width 18 height 7
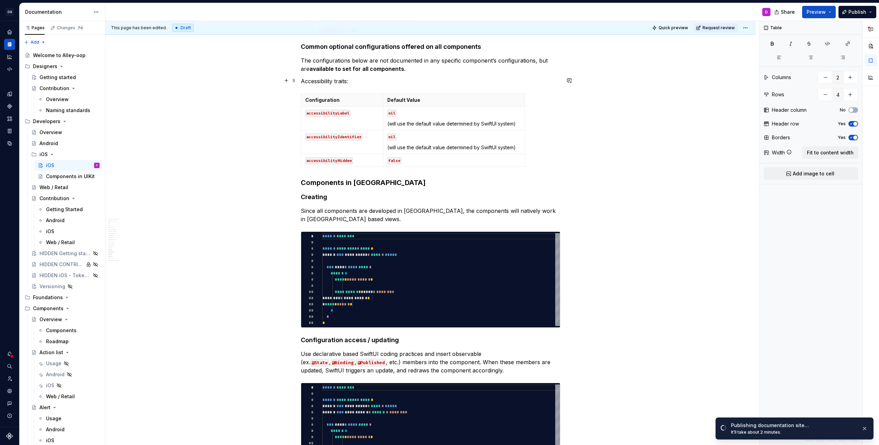
scroll to position [1570, 0]
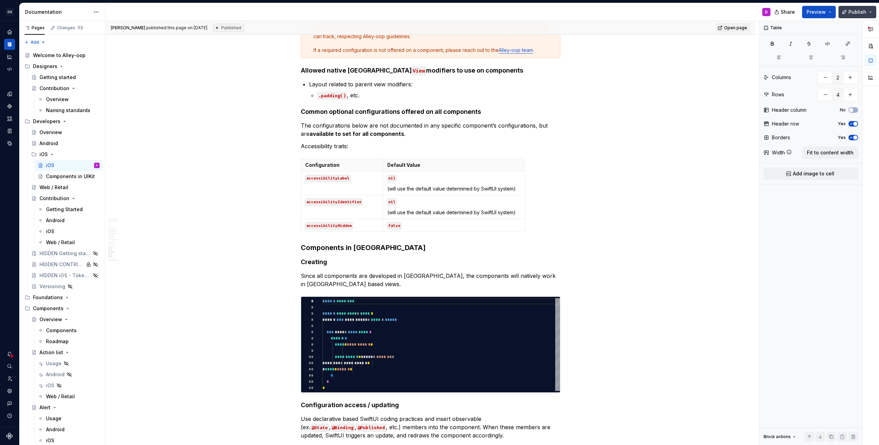
type textarea "*"
